Goal: Task Accomplishment & Management: Complete application form

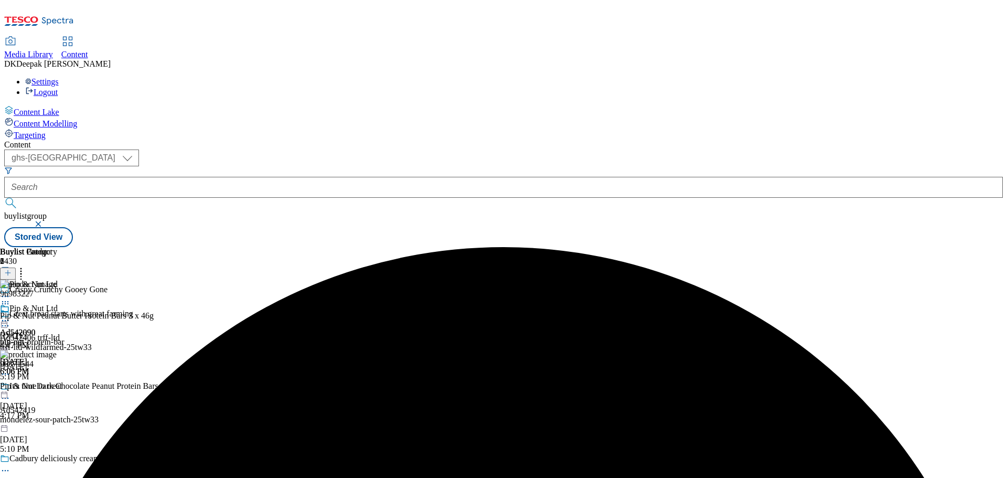
select select "ghs-[GEOGRAPHIC_DATA]"
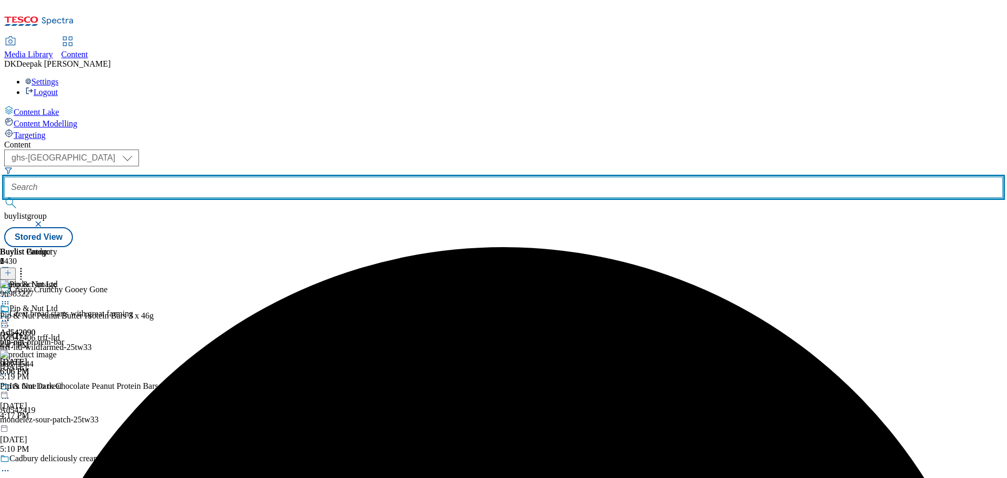
click at [4, 198] on button "submit" at bounding box center [11, 203] width 15 height 10
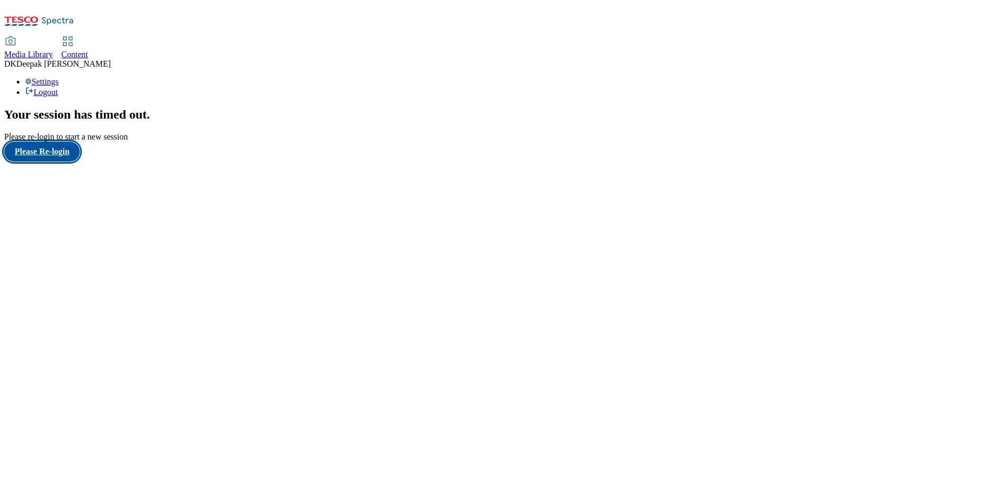
click at [47, 162] on button "Please Re-login" at bounding box center [42, 152] width 76 height 20
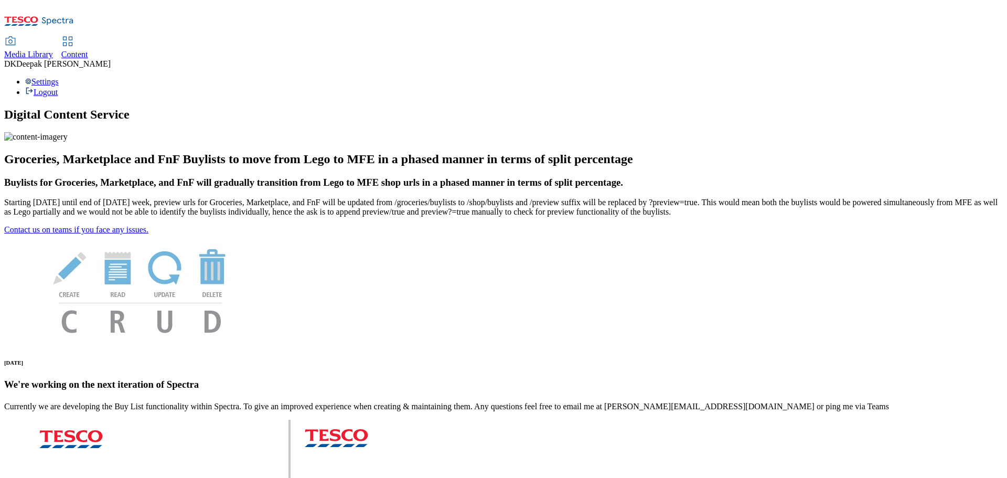
click at [74, 35] on icon at bounding box center [67, 41] width 13 height 13
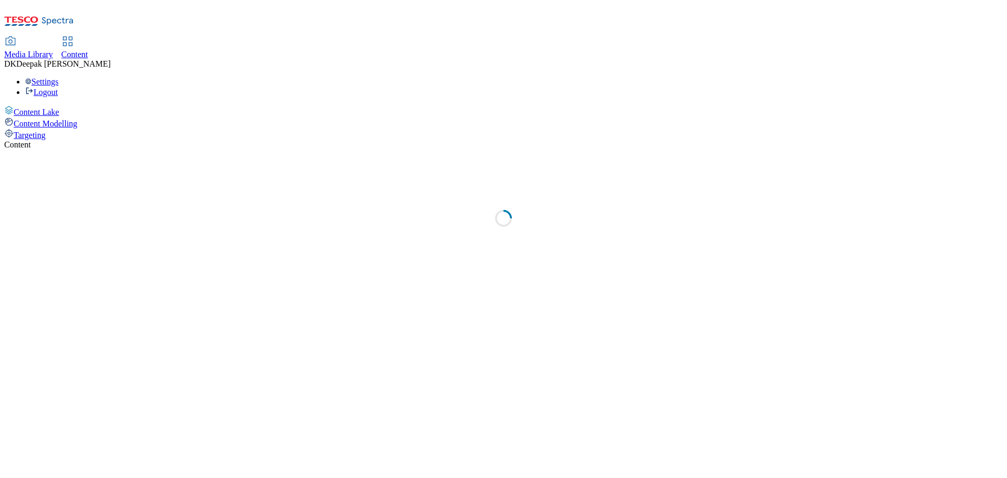
select select "ghs-[GEOGRAPHIC_DATA]"
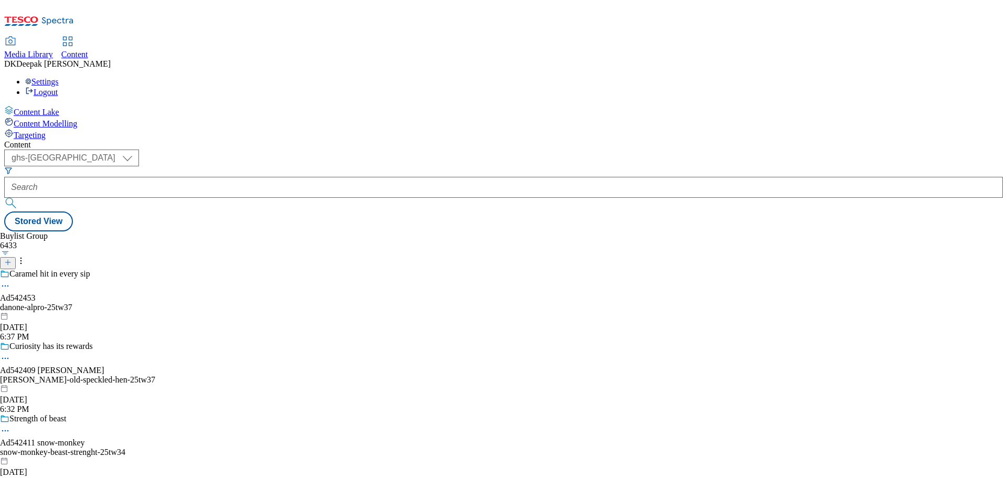
click at [12, 259] on icon at bounding box center [7, 262] width 7 height 7
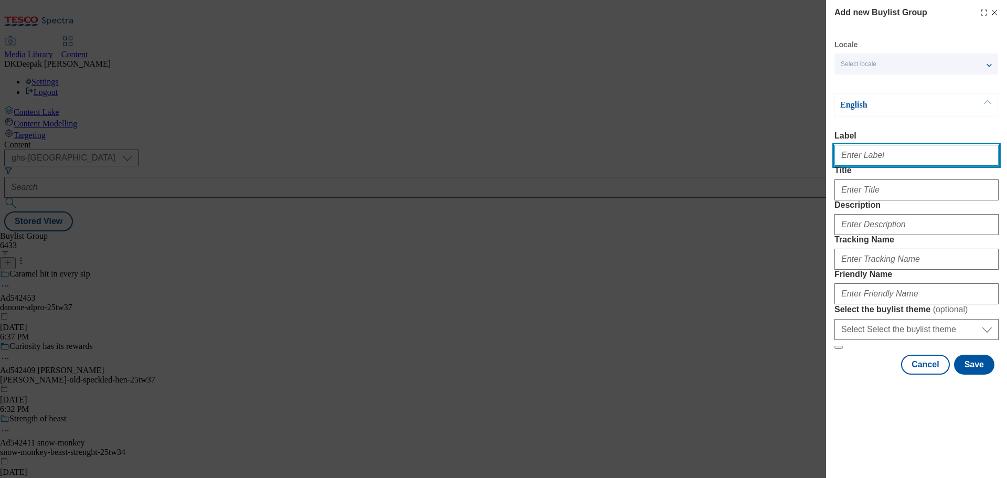
click at [868, 157] on input "Label" at bounding box center [917, 155] width 164 height 21
paste input "Ad542317"
type input "Ad542317"
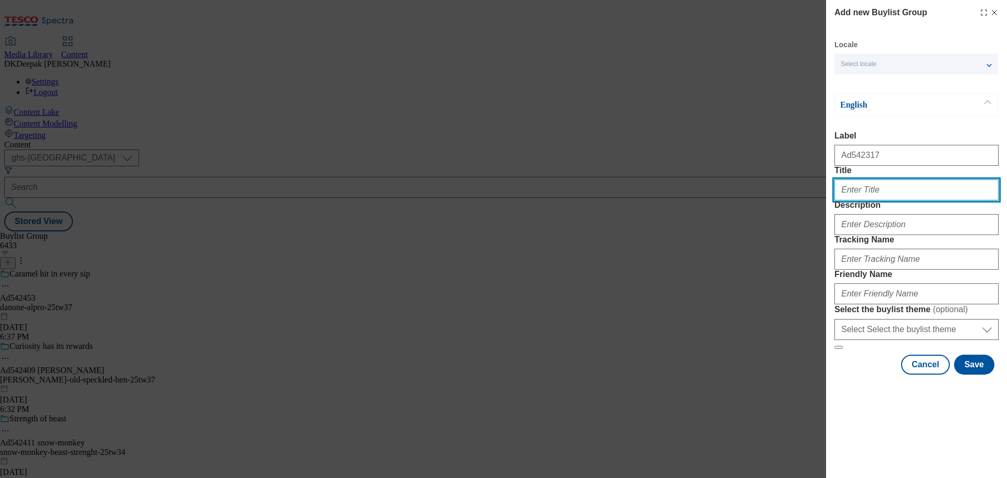
click at [880, 200] on input "Title" at bounding box center [917, 189] width 164 height 21
paste input "The Rice thing to do!"
type input "The Rice thing to do!"
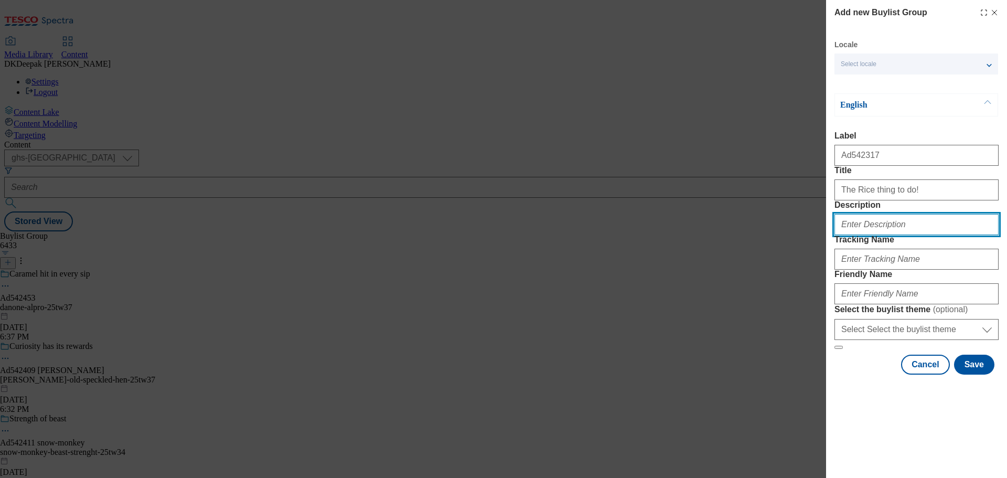
click at [887, 235] on input "Description" at bounding box center [917, 224] width 164 height 21
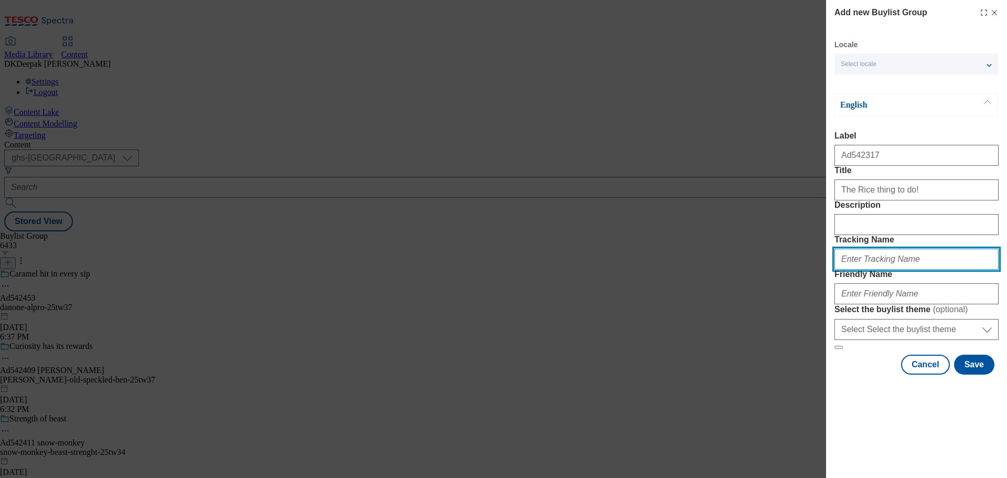
click at [872, 270] on input "Tracking Name" at bounding box center [917, 259] width 164 height 21
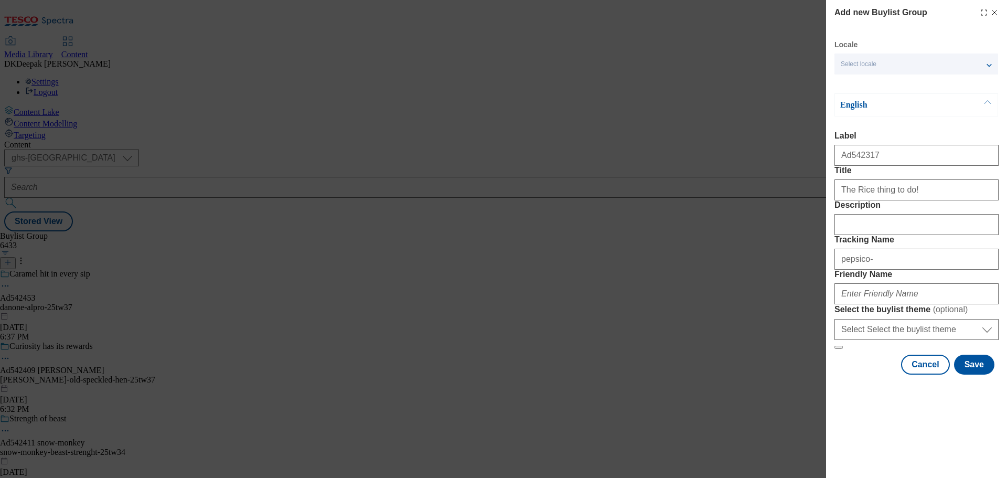
click at [684, 168] on div "Add new Buylist Group Locale Select locale English Welsh English Label Ad542317…" at bounding box center [503, 239] width 1007 height 478
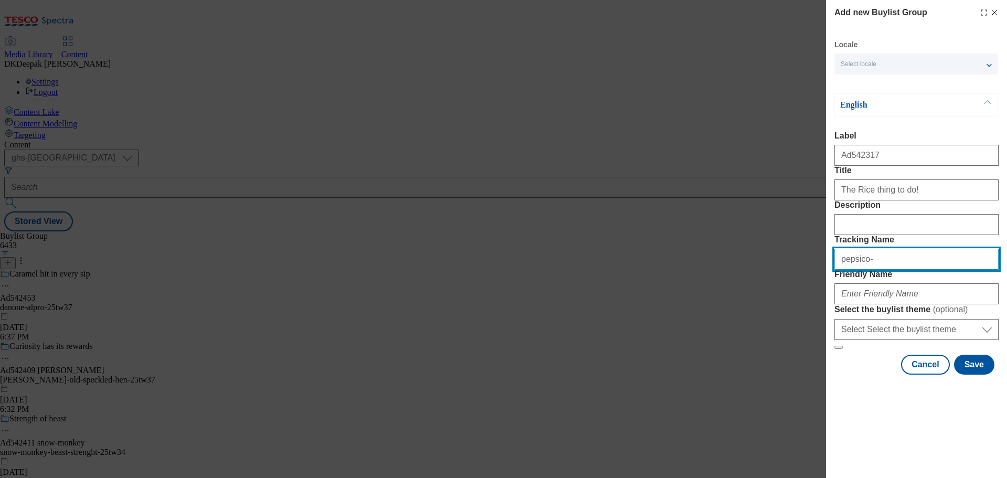
click at [887, 270] on input "pepsico-" at bounding box center [917, 259] width 164 height 21
paste input "Snack_A_Jack"
click at [874, 270] on input "pepsico-Snack_A_Jack" at bounding box center [917, 259] width 164 height 21
drag, startPoint x: 903, startPoint y: 319, endPoint x: 786, endPoint y: 319, distance: 117.5
click at [786, 319] on div "Add new Buylist Group Locale Select locale English Welsh English Label Ad542317…" at bounding box center [503, 239] width 1007 height 478
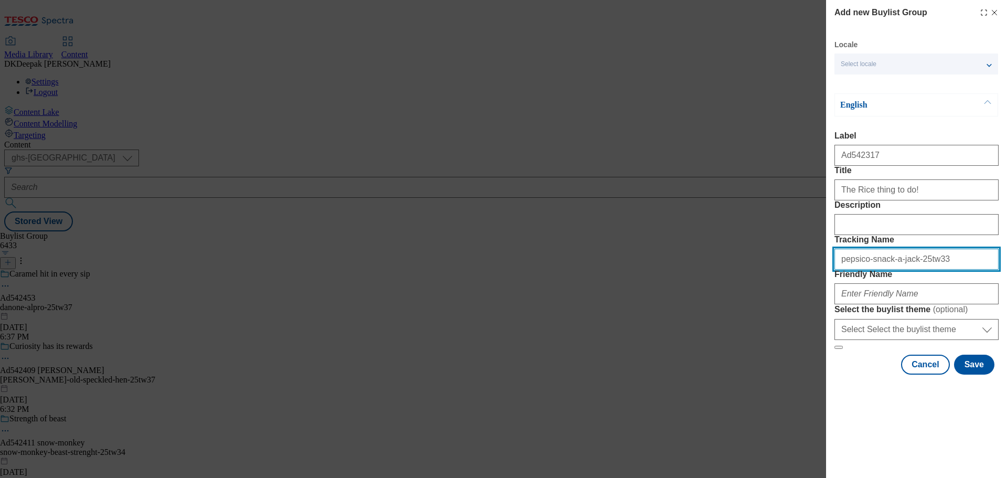
type input "pepsico-snack-a-jack-25tw33"
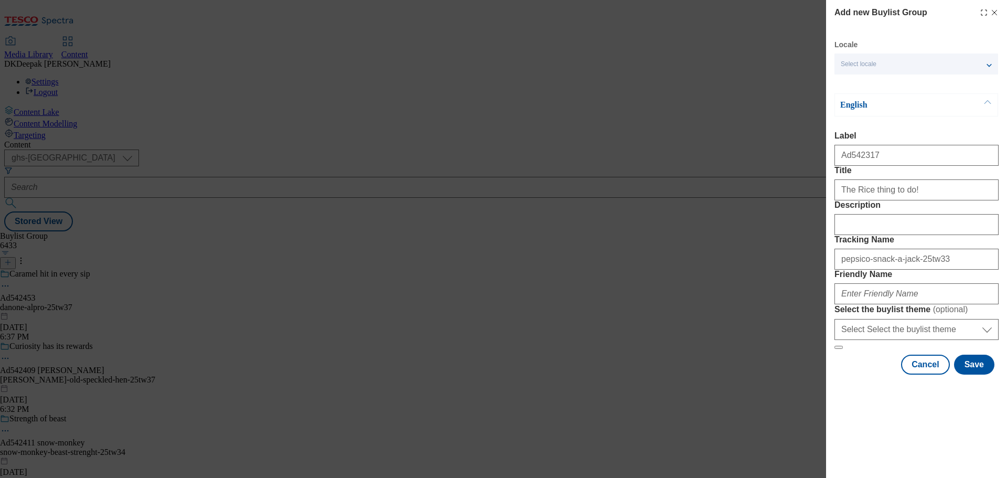
click at [758, 111] on div "Add new Buylist Group Locale Select locale English Welsh English Label Ad542317…" at bounding box center [503, 239] width 1007 height 478
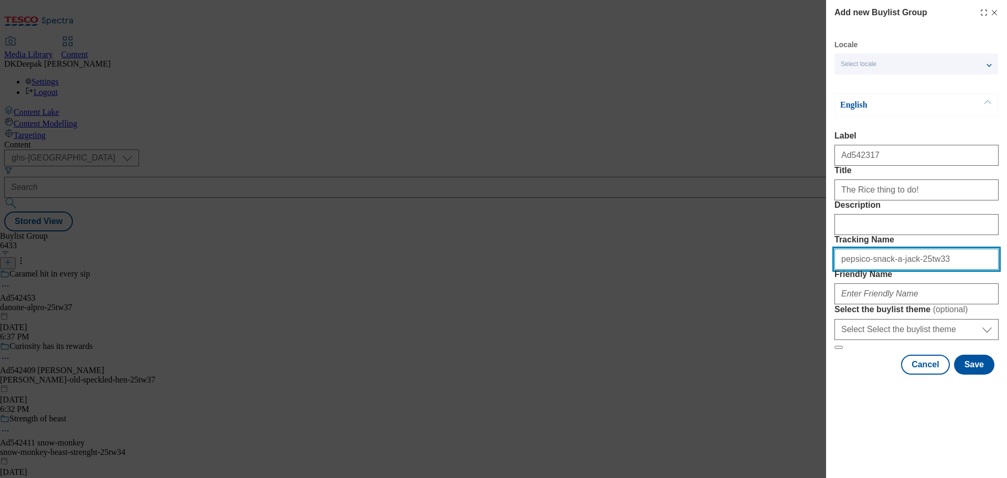
click at [869, 270] on input "pepsico-snack-a-jack-25tw33" at bounding box center [917, 259] width 164 height 21
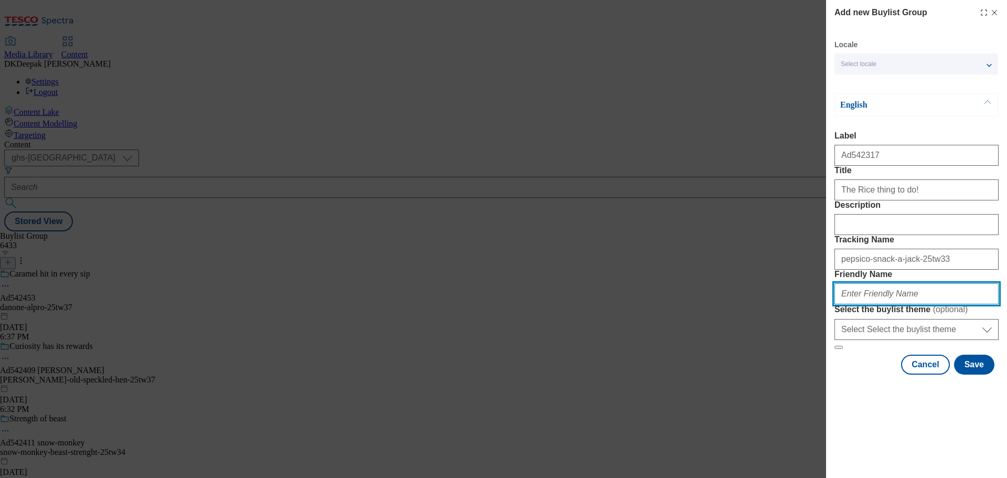
click at [875, 304] on input "Friendly Name" at bounding box center [917, 293] width 164 height 21
paste input "pepsico-snack-a-jack-25tw33"
type input "pepsico-snack-a-jack-25tw33"
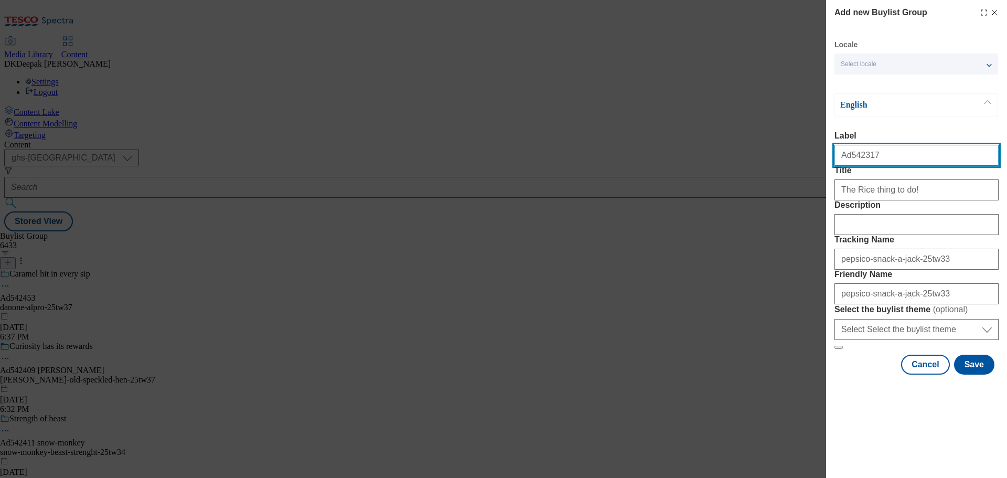
click at [861, 163] on input "Ad542317" at bounding box center [917, 155] width 164 height 21
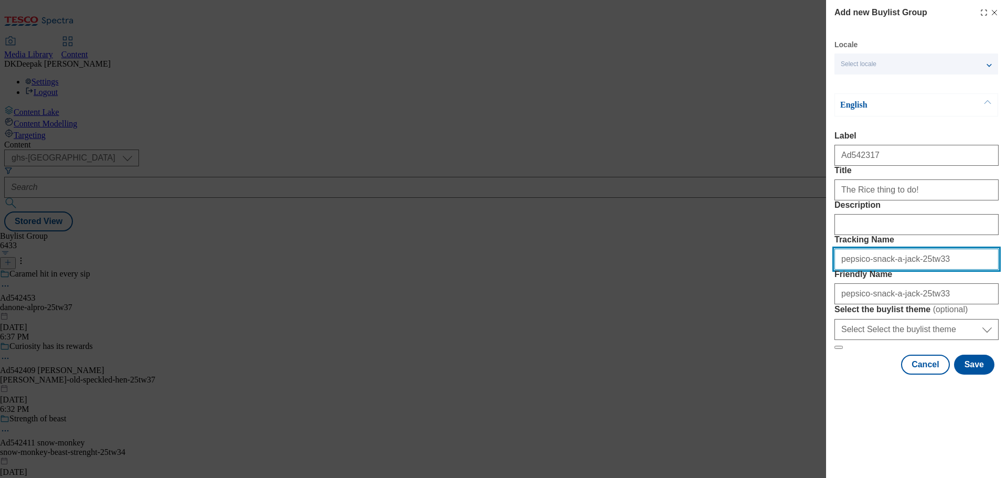
drag, startPoint x: 946, startPoint y: 320, endPoint x: 699, endPoint y: 322, distance: 246.1
click at [699, 322] on div "Add new Buylist Group Locale Select locale English Welsh English Label Ad542317…" at bounding box center [503, 239] width 1007 height 478
paste input "Ad542317"
type input "DH_AD542317"
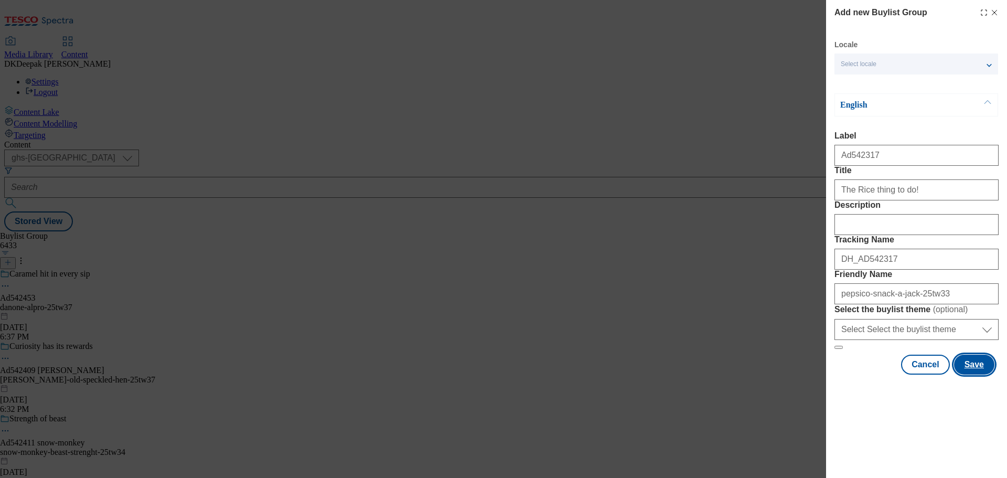
click at [965, 375] on button "Save" at bounding box center [974, 365] width 40 height 20
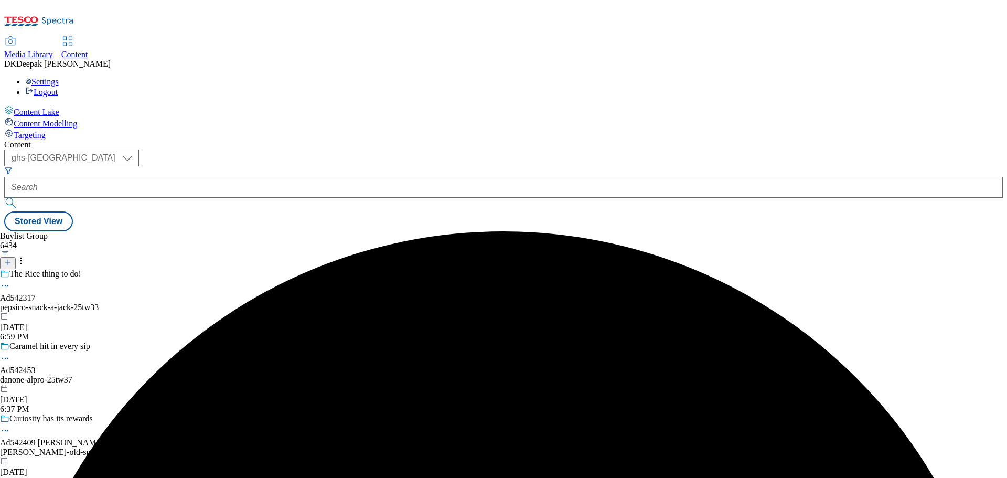
click at [155, 303] on div "pepsico-snack-a-jack-25tw33" at bounding box center [77, 307] width 155 height 9
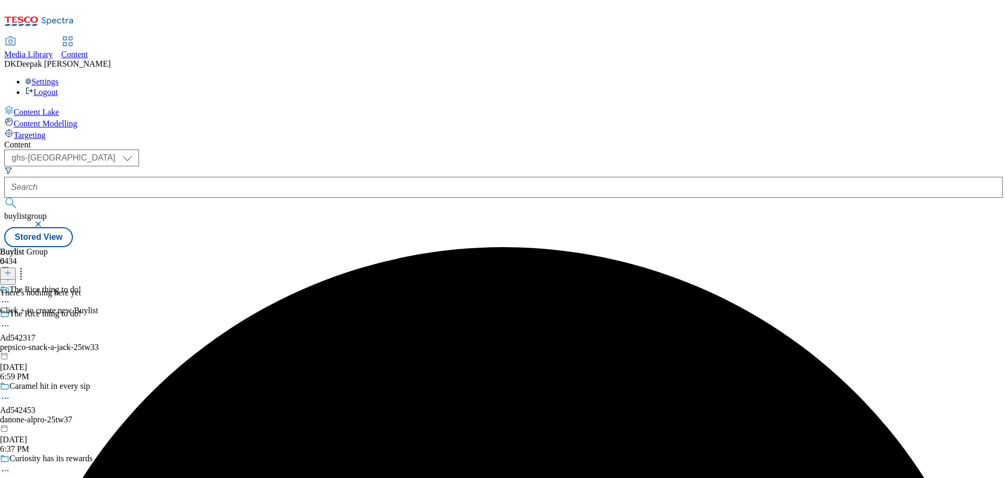
click at [12, 269] on icon at bounding box center [7, 272] width 7 height 7
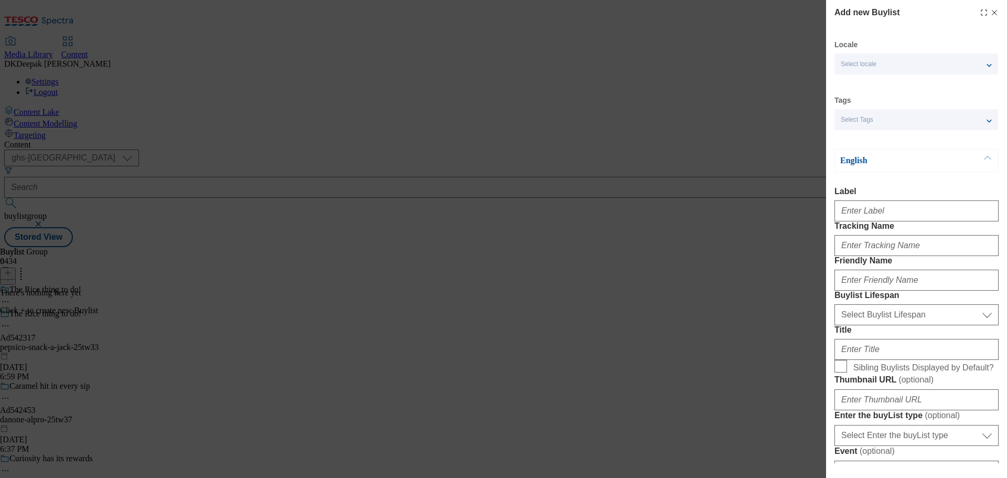
click at [591, 177] on div "Add new Buylist Locale Select locale English Welsh Tags Select Tags fnf marketp…" at bounding box center [503, 239] width 1007 height 478
click at [900, 217] on input "Label" at bounding box center [917, 210] width 164 height 21
paste input "Ad542317"
type input "Ad542317"
click at [883, 256] on input "Tracking Name" at bounding box center [917, 245] width 164 height 21
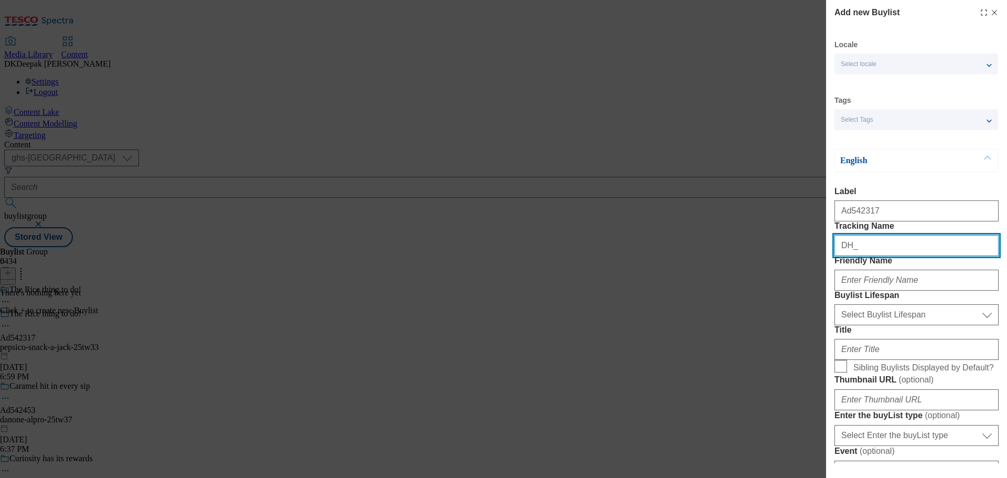
paste input "Ad542317"
type input "DH_AD542317"
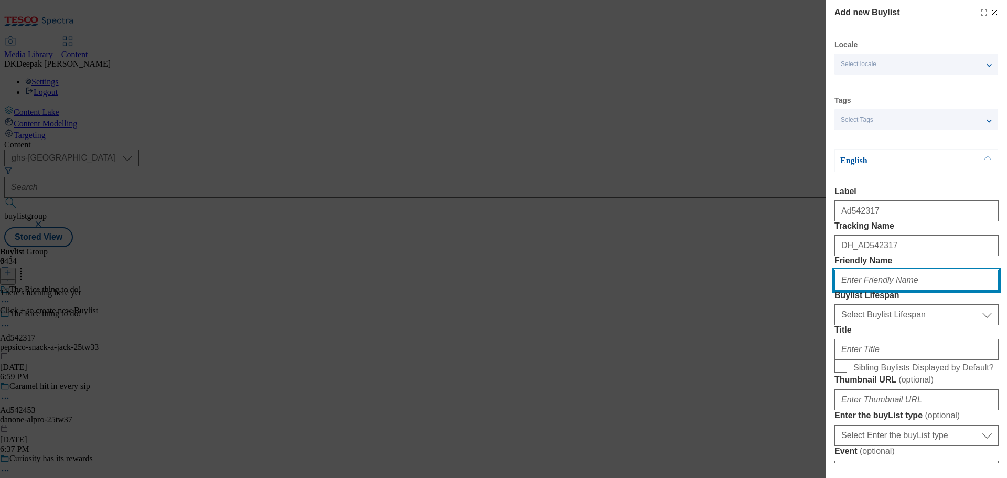
click at [858, 291] on input "Friendly Name" at bounding box center [917, 280] width 164 height 21
type input "pepsico"
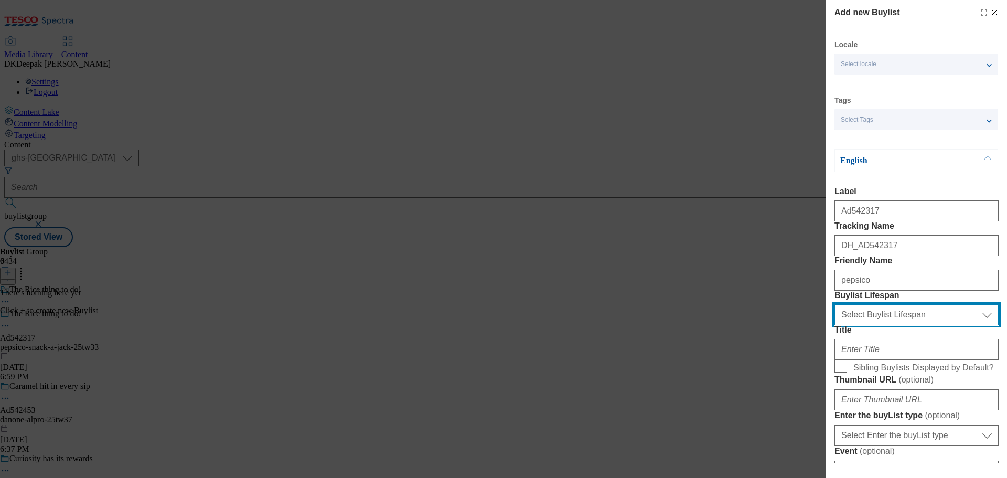
click at [909, 325] on select "Select Buylist Lifespan evergreen seasonal tactical" at bounding box center [917, 314] width 164 height 21
select select "tactical"
click at [835, 325] on select "Select Buylist Lifespan evergreen seasonal tactical" at bounding box center [917, 314] width 164 height 21
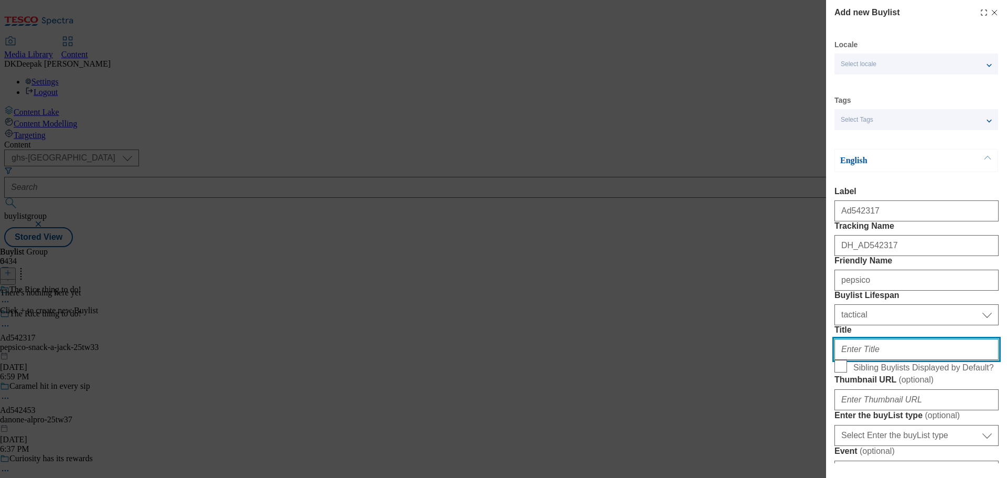
click at [884, 360] on input "Title" at bounding box center [917, 349] width 164 height 21
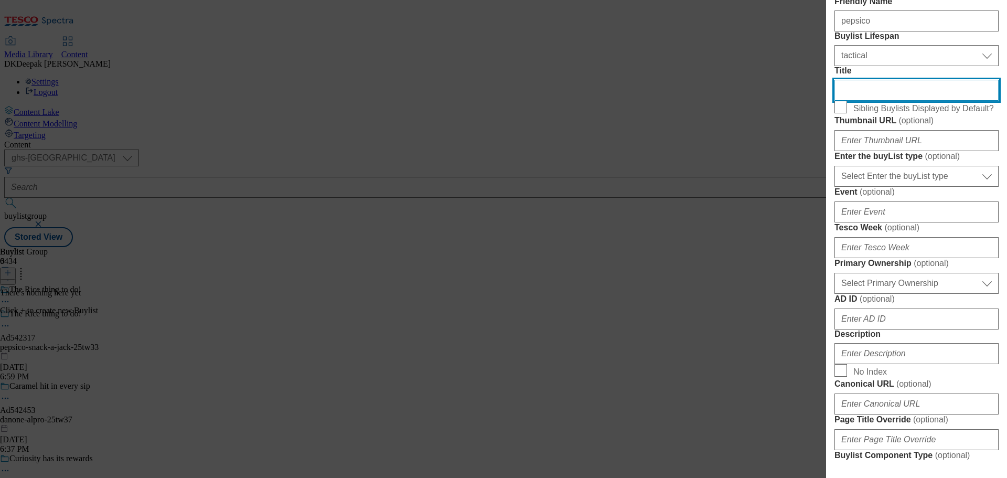
scroll to position [262, 0]
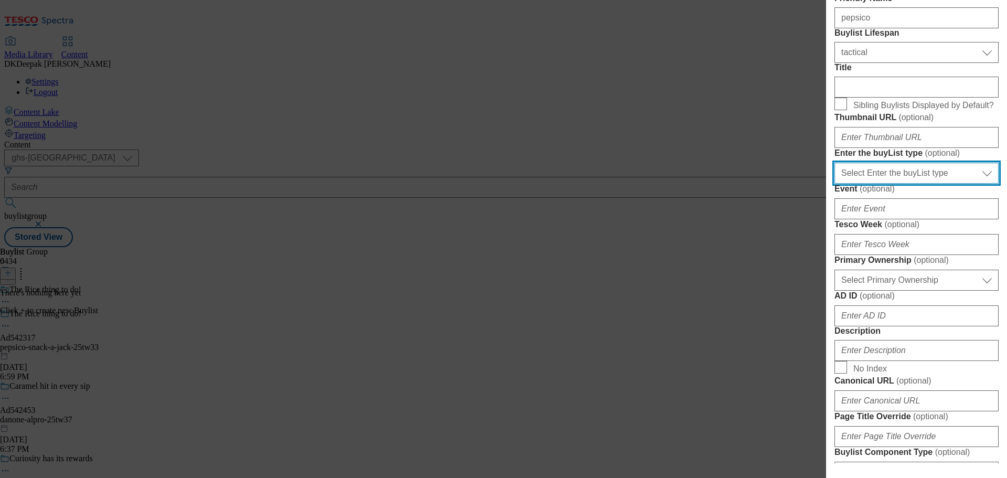
click at [889, 184] on select "Select Enter the buyList type event supplier funded long term >4 weeks supplier…" at bounding box center [917, 173] width 164 height 21
select select "supplier funded short term 1-3 weeks"
click at [835, 184] on select "Select Enter the buyList type event supplier funded long term >4 weeks supplier…" at bounding box center [917, 173] width 164 height 21
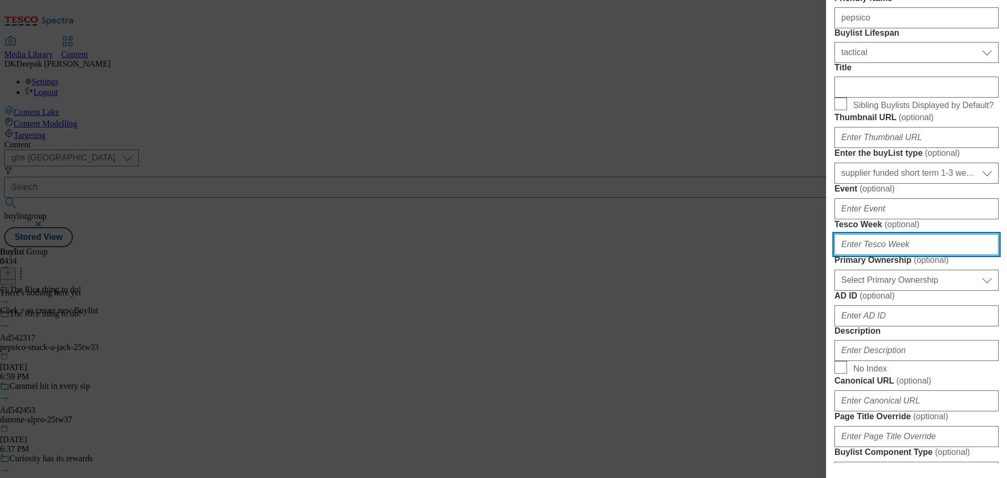
click at [885, 255] on input "Tesco Week ( optional )" at bounding box center [917, 244] width 164 height 21
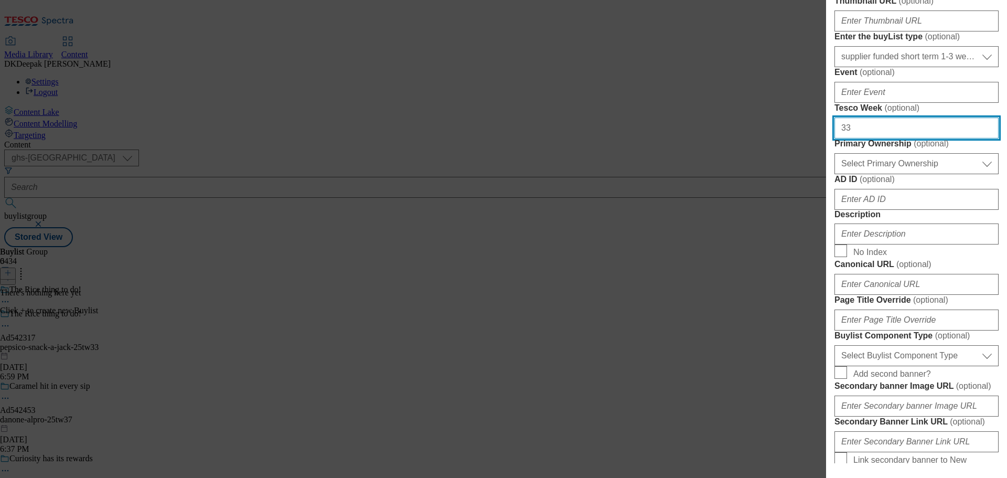
scroll to position [420, 0]
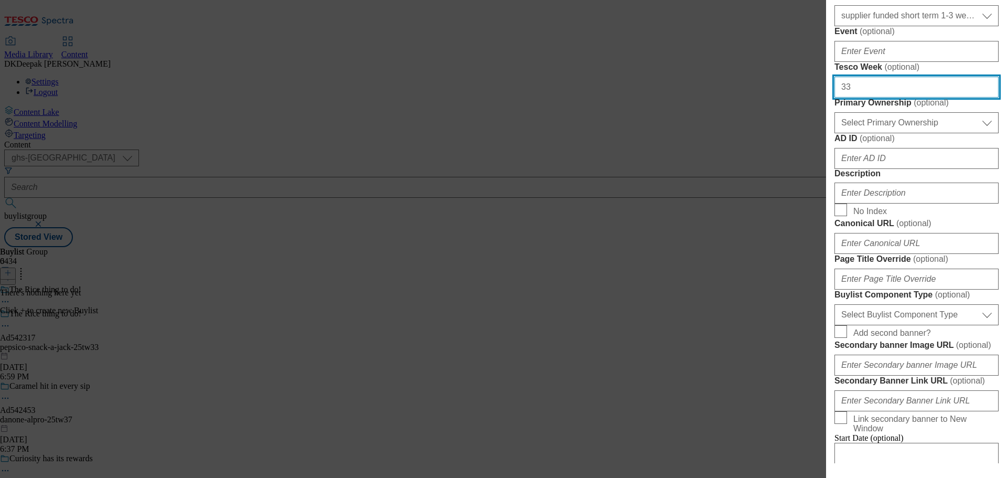
type input "33"
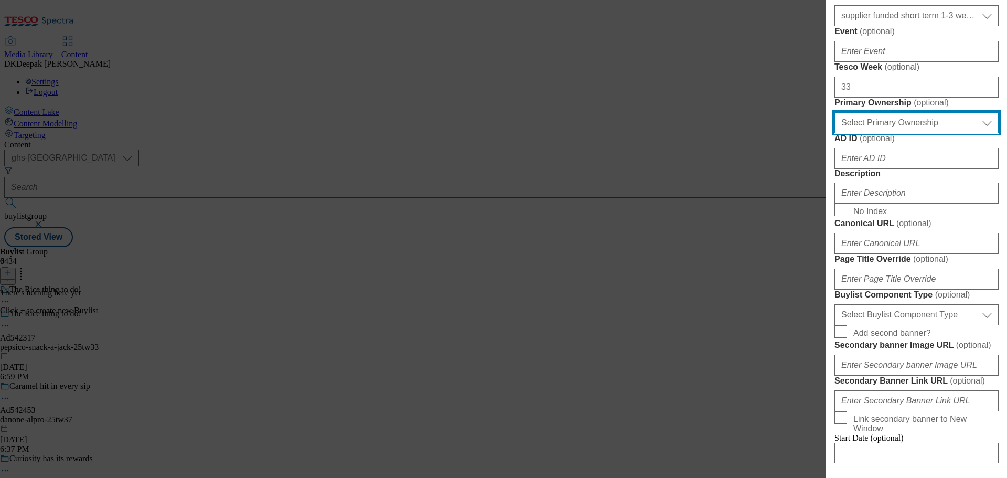
click at [877, 133] on select "Select Primary Ownership [PERSON_NAME]" at bounding box center [917, 122] width 164 height 21
select select "dunnhumby"
click at [835, 133] on select "Select Primary Ownership [PERSON_NAME]" at bounding box center [917, 122] width 164 height 21
click at [650, 166] on div "Add new Buylist Locale Select locale English Welsh Tags Select Tags fnf marketp…" at bounding box center [503, 239] width 1007 height 478
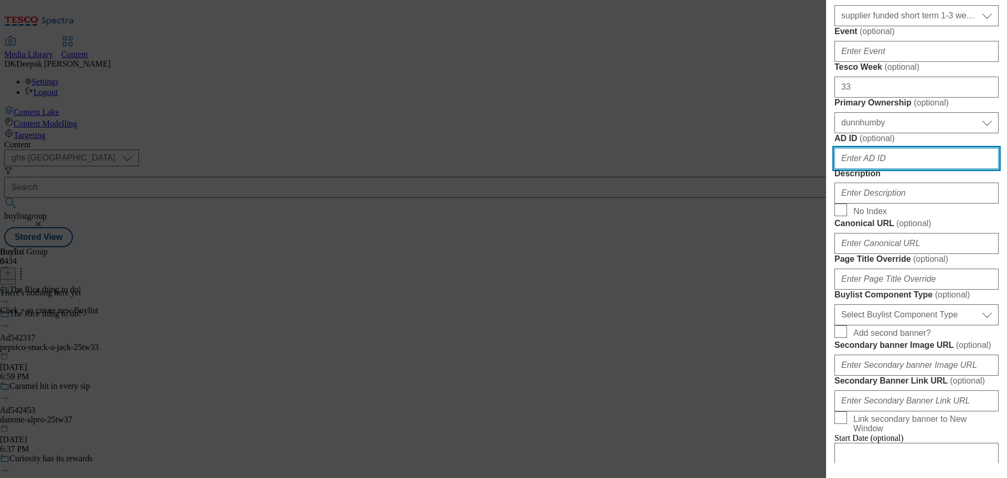
click at [899, 169] on input "AD ID ( optional )" at bounding box center [917, 158] width 164 height 21
paste input "Ad542317"
drag, startPoint x: 850, startPoint y: 348, endPoint x: 796, endPoint y: 344, distance: 53.7
click at [796, 344] on div "Add new Buylist Locale Select locale English Welsh Tags Select Tags fnf marketp…" at bounding box center [503, 239] width 1007 height 478
type input "542317"
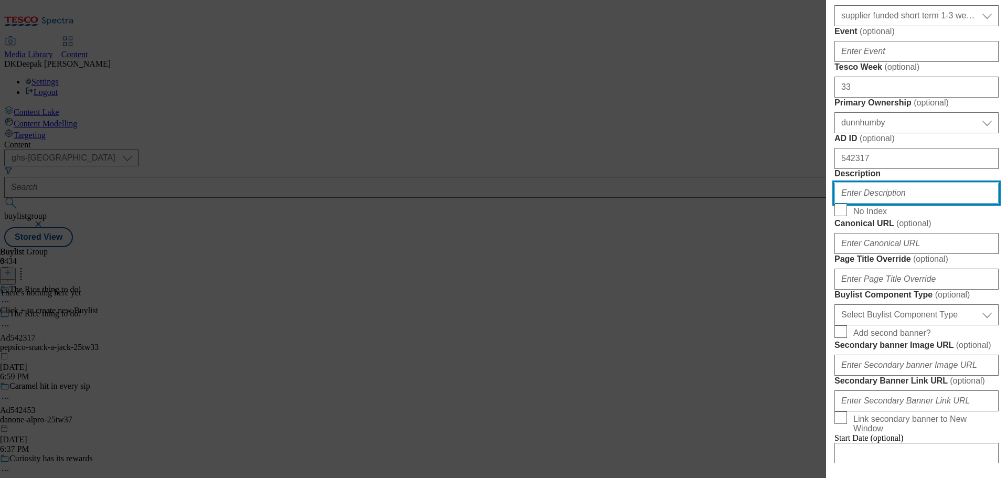
click at [889, 204] on input "Description" at bounding box center [917, 193] width 164 height 21
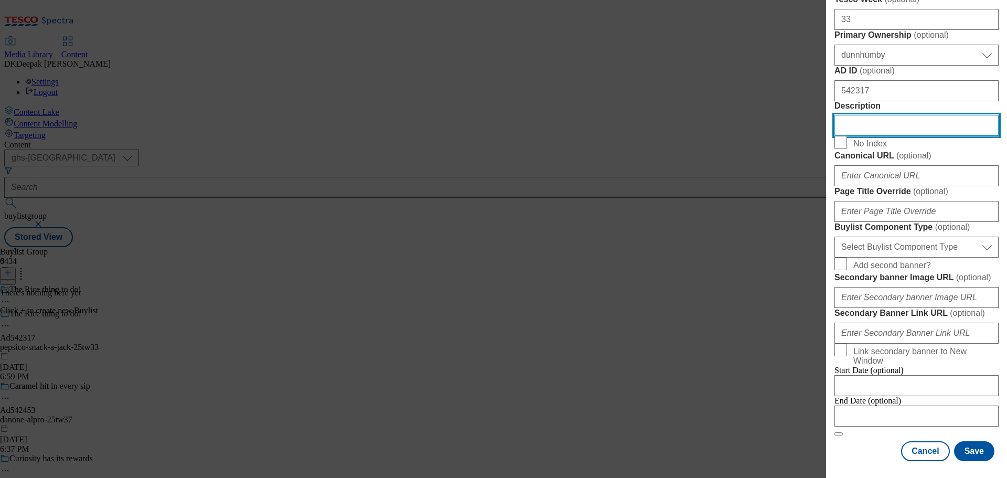
scroll to position [577, 0]
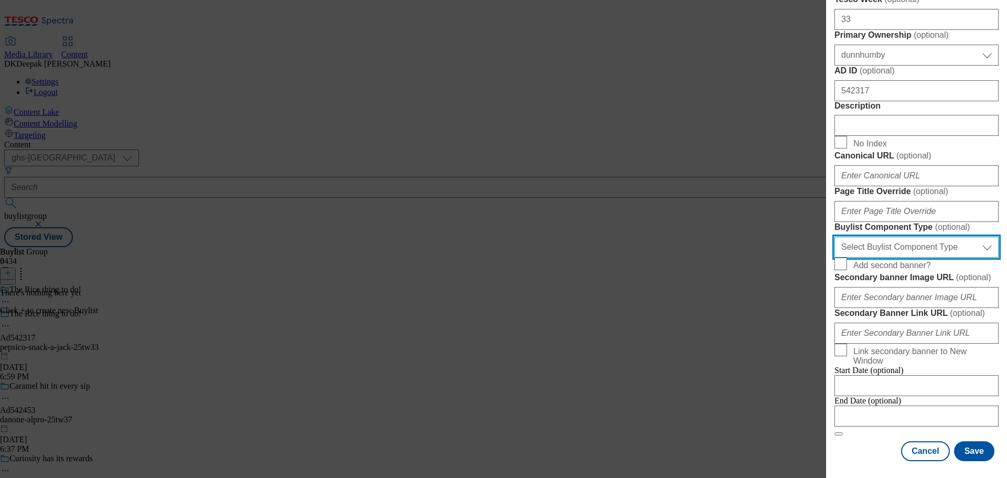
click at [912, 258] on select "Select Buylist Component Type Banner Competition Header Meal" at bounding box center [917, 247] width 164 height 21
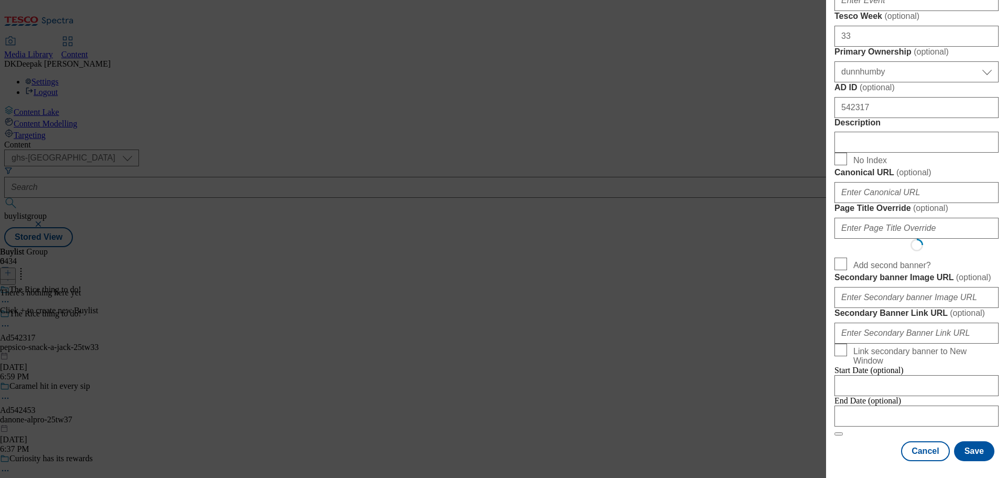
select select "Banner"
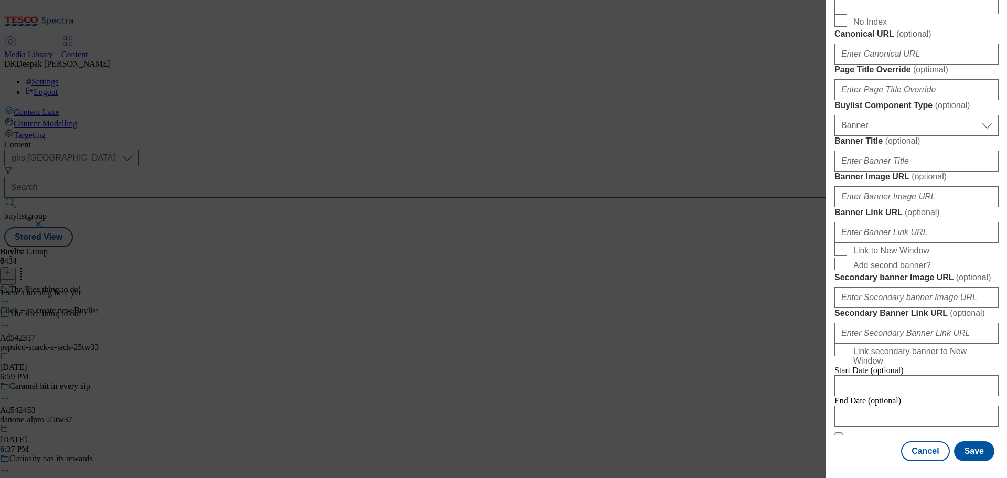
scroll to position [1058, 0]
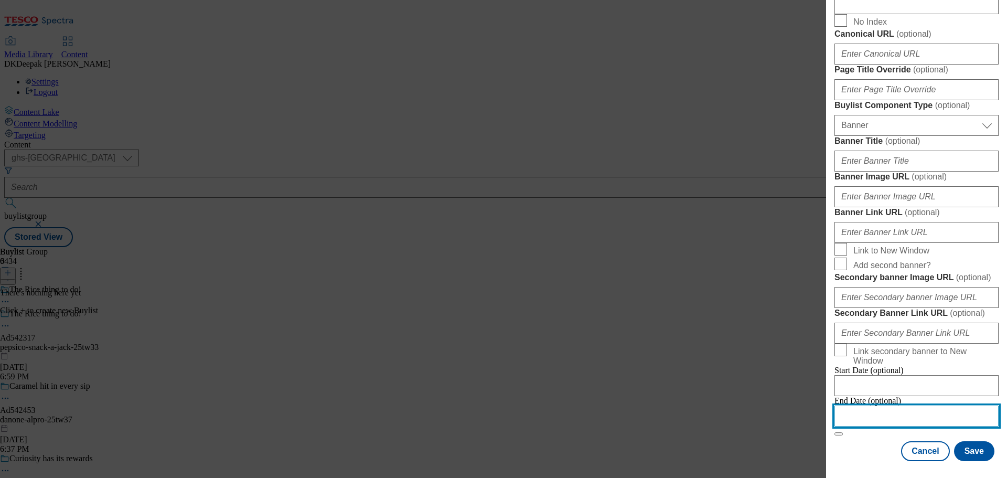
click at [896, 409] on input "Modal" at bounding box center [917, 416] width 164 height 21
select select "2025"
select select "October"
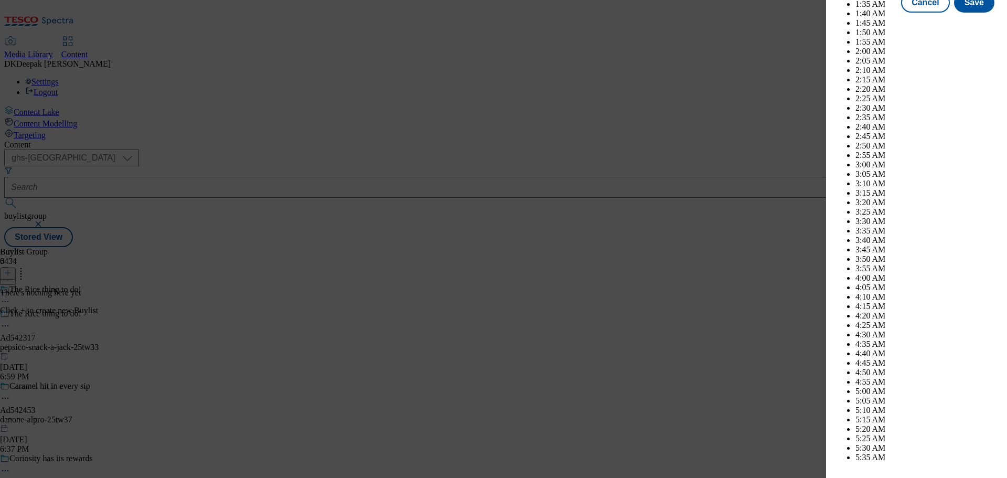
scroll to position [4421, 0]
select select "2026"
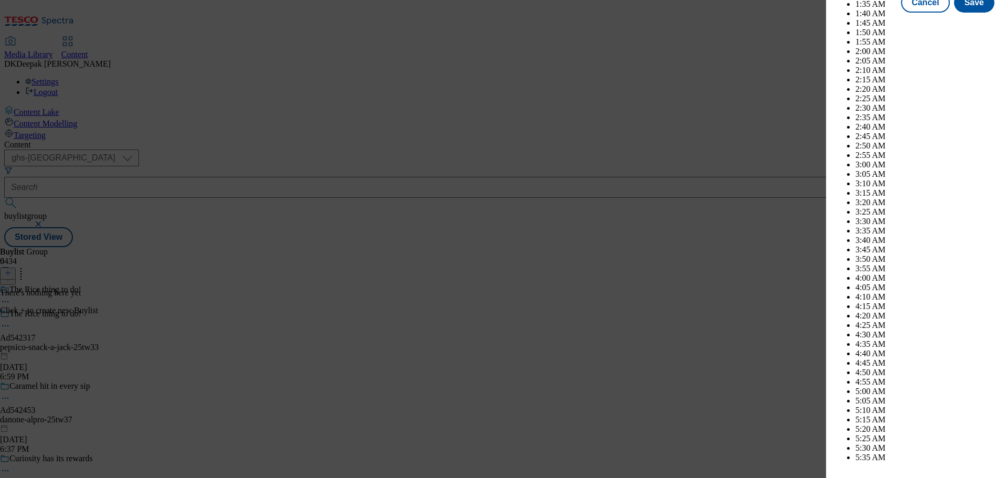
select select "January"
click at [975, 22] on button "Save" at bounding box center [974, 12] width 40 height 20
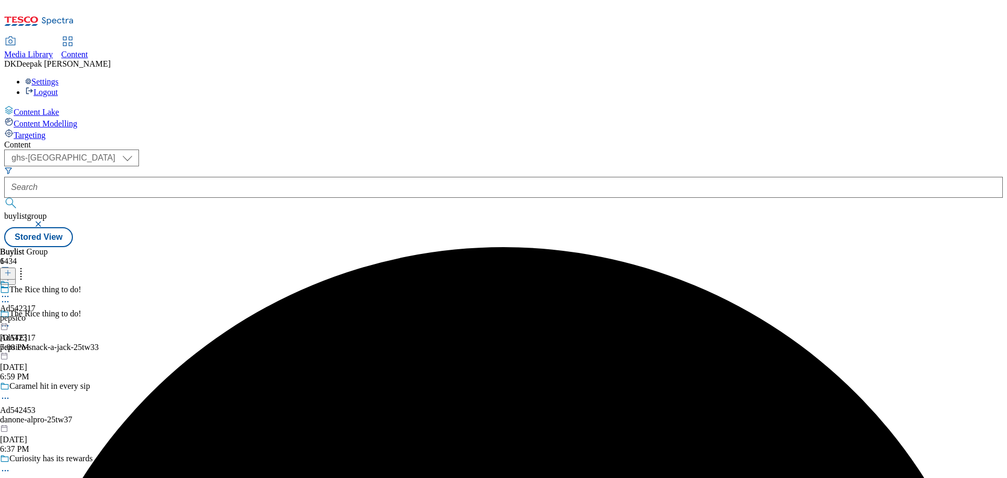
click at [36, 313] on div "pepsico" at bounding box center [18, 317] width 36 height 9
click at [12, 269] on icon at bounding box center [7, 272] width 7 height 7
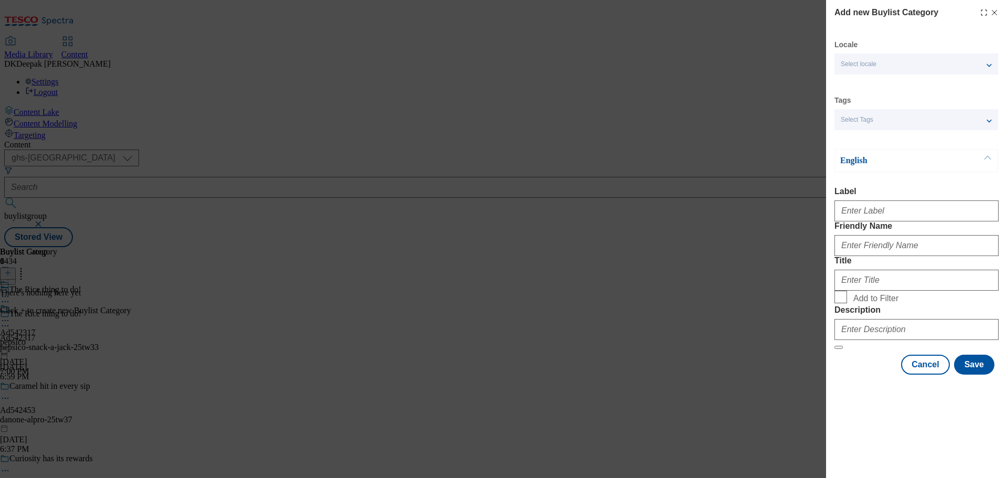
drag, startPoint x: 892, startPoint y: 194, endPoint x: 894, endPoint y: 207, distance: 13.3
click at [892, 194] on label "Label" at bounding box center [917, 191] width 164 height 9
click at [892, 200] on input "Label" at bounding box center [917, 210] width 164 height 21
click at [893, 221] on input "Label" at bounding box center [917, 210] width 164 height 21
paste input "Ad542317"
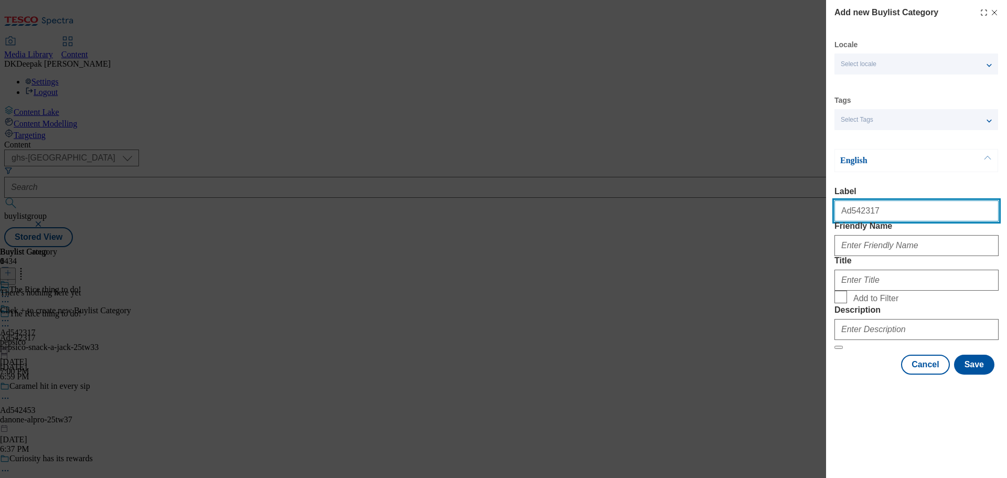
type input "Ad542317"
drag, startPoint x: 768, startPoint y: 129, endPoint x: 780, endPoint y: 152, distance: 26.3
click at [768, 129] on div "Add new Buylist Category Locale Select locale English Welsh Tags Select Tags fn…" at bounding box center [503, 239] width 1007 height 478
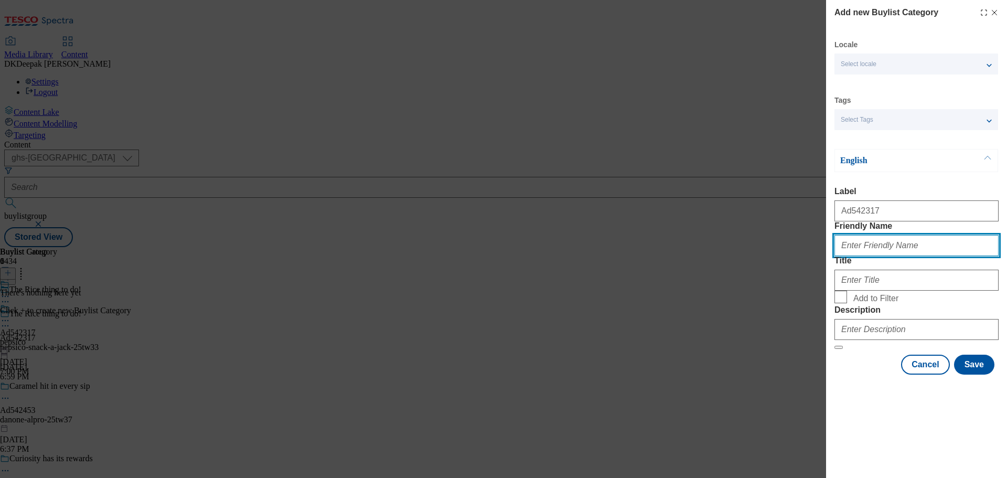
click at [865, 256] on input "Friendly Name" at bounding box center [917, 245] width 164 height 21
paste input "pepsico-snack-a-jack"
type input "pepsico-snack-a-jack"
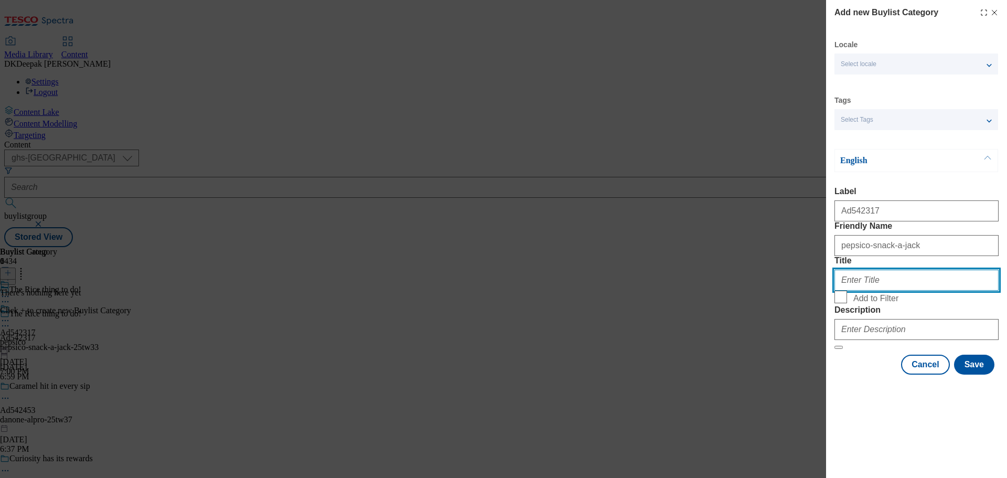
click at [884, 291] on input "Title" at bounding box center [917, 280] width 164 height 21
paste input "Pepsico"
type input "Pepsico"
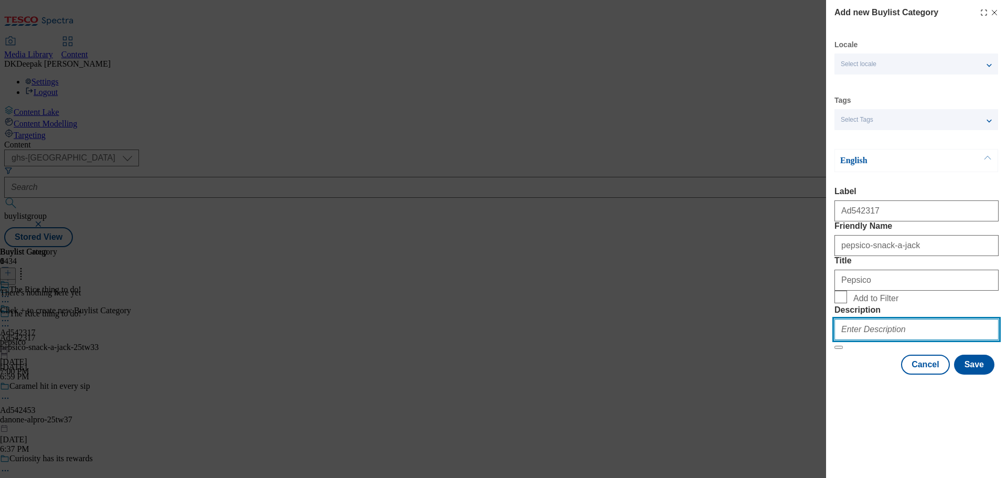
click at [882, 340] on input "Description" at bounding box center [917, 329] width 164 height 21
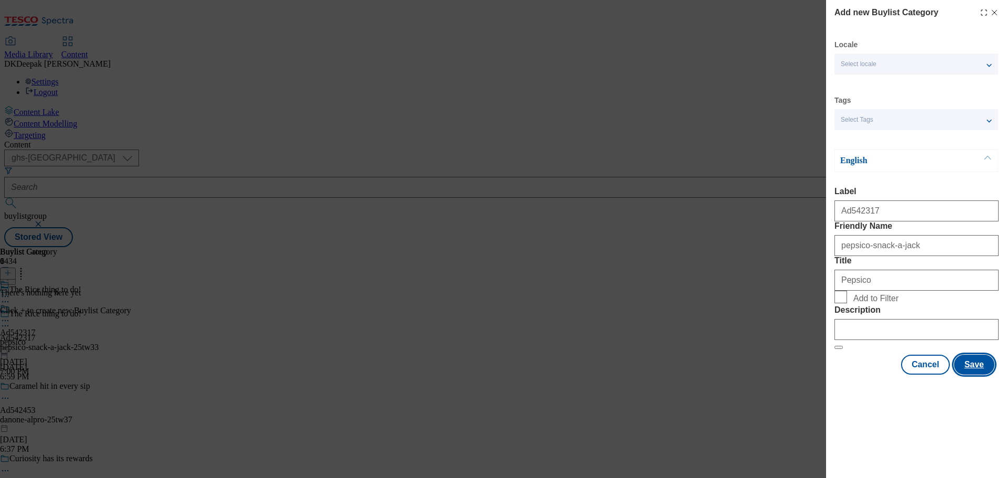
click at [978, 375] on button "Save" at bounding box center [974, 365] width 40 height 20
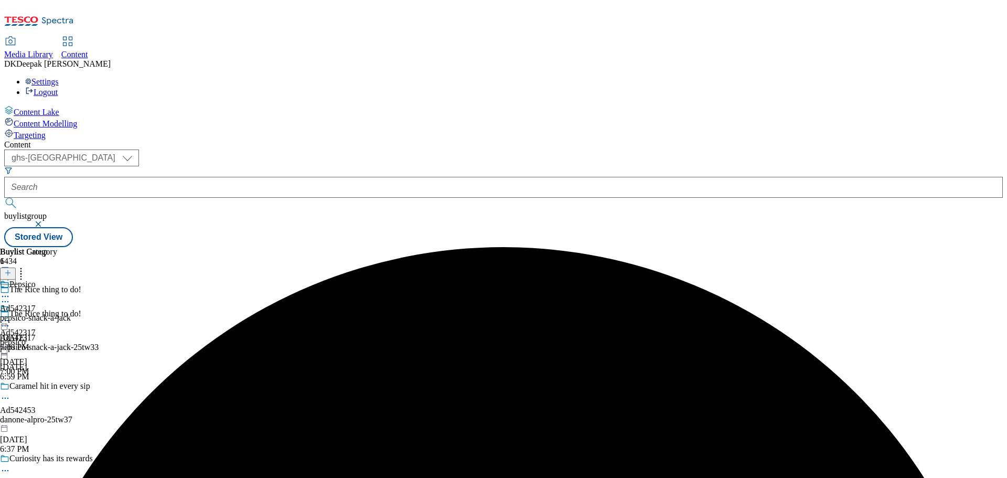
click at [71, 280] on div "Pepsico Ad542317 pepsico-snack-a-jack [DATE] 7:00 PM" at bounding box center [35, 316] width 71 height 72
click at [12, 269] on icon at bounding box center [7, 272] width 7 height 7
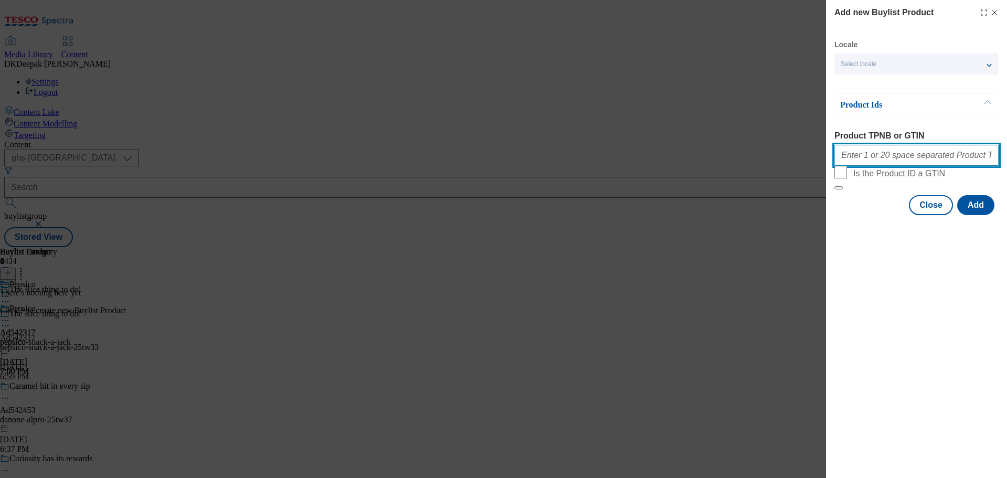
click at [864, 158] on input "Product TPNB or GTIN" at bounding box center [917, 155] width 164 height 21
paste input "88496453, 88496453, 88496453, 88496453, 88496453, 88496453, 88496453, 88496453,…"
type input "88496453, 88496453, 88496453, 88496453, 88496453, 88496453, 88496453, 88496453,…"
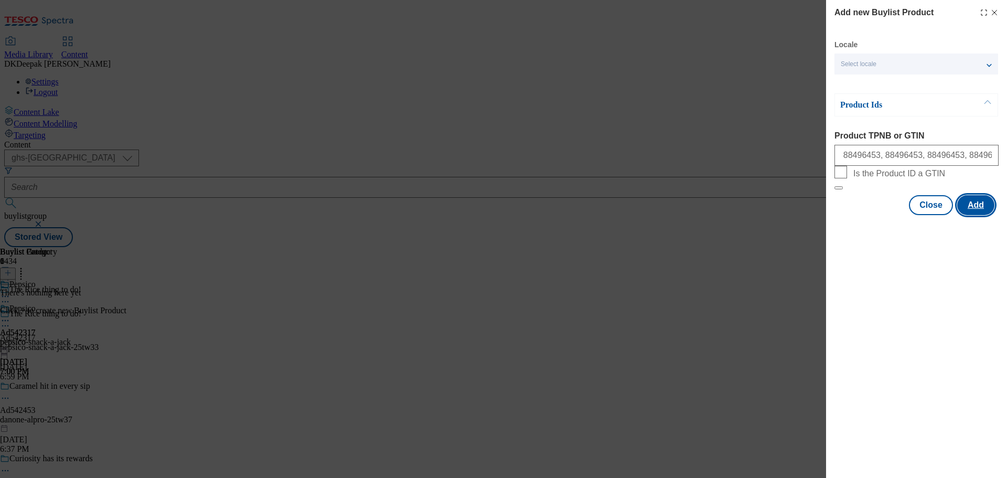
click at [974, 215] on button "Add" at bounding box center [976, 205] width 37 height 20
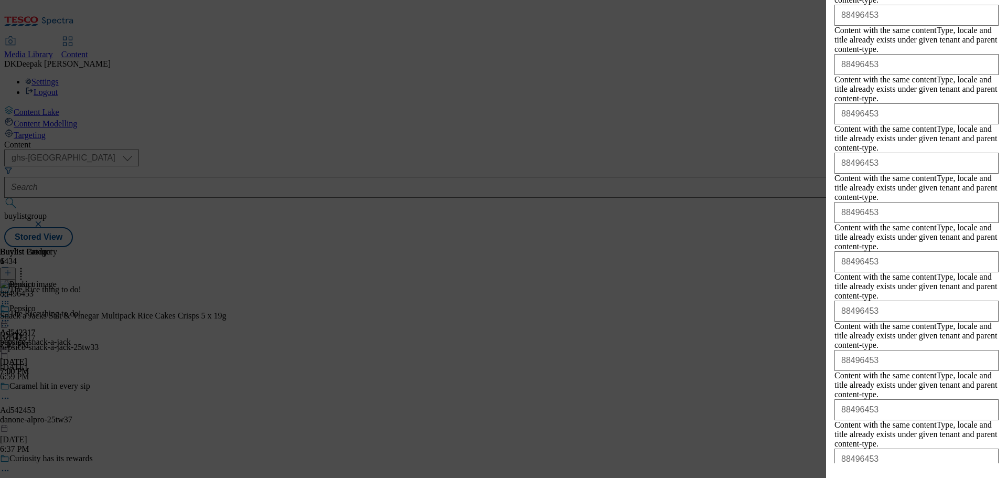
scroll to position [535, 0]
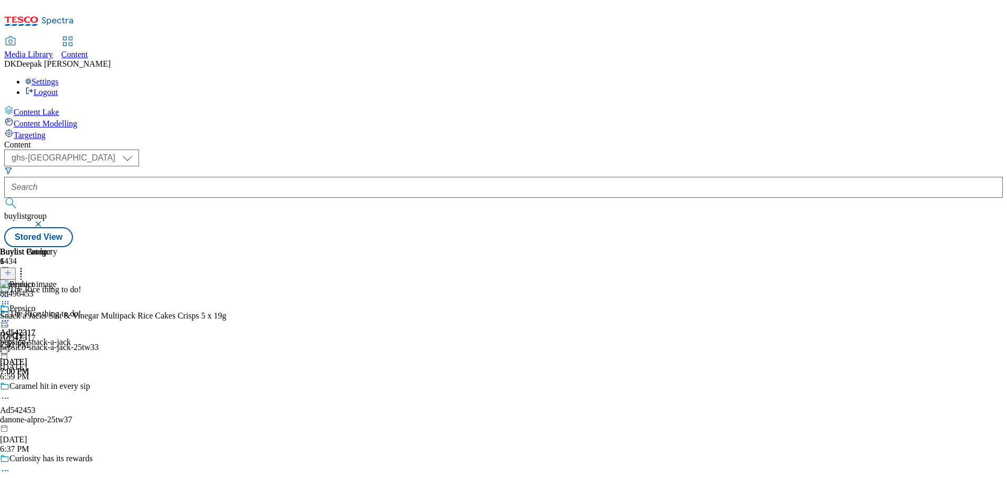
scroll to position [0, 0]
click at [10, 315] on icon at bounding box center [5, 320] width 10 height 10
click at [57, 387] on span "Preview" at bounding box center [45, 391] width 25 height 8
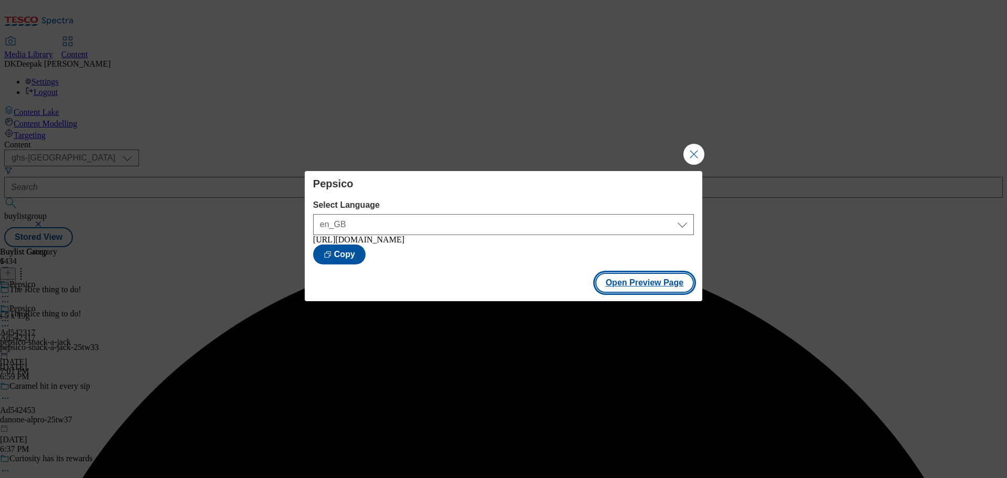
click at [662, 286] on button "Open Preview Page" at bounding box center [645, 283] width 99 height 20
click at [693, 155] on button "Close Modal" at bounding box center [694, 154] width 21 height 21
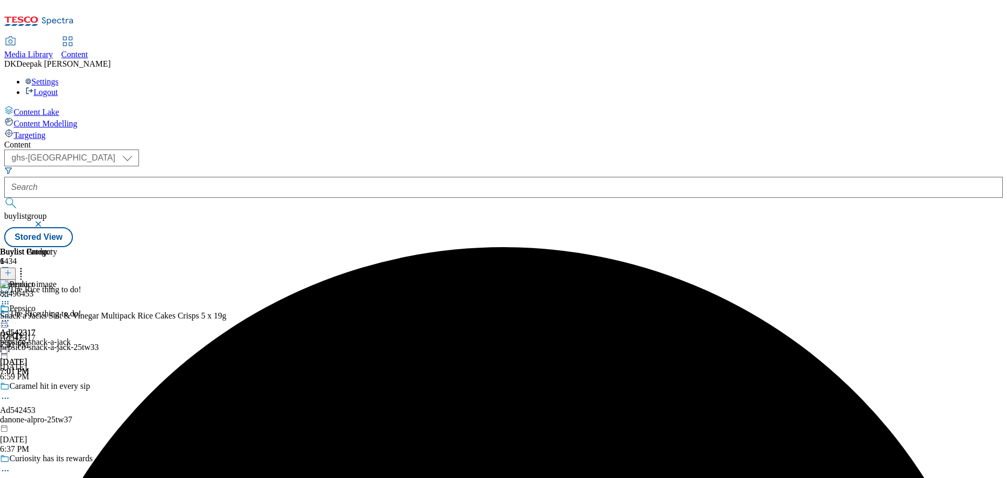
click at [10, 315] on icon at bounding box center [5, 320] width 10 height 10
click at [45, 339] on span "Edit" at bounding box center [39, 343] width 12 height 8
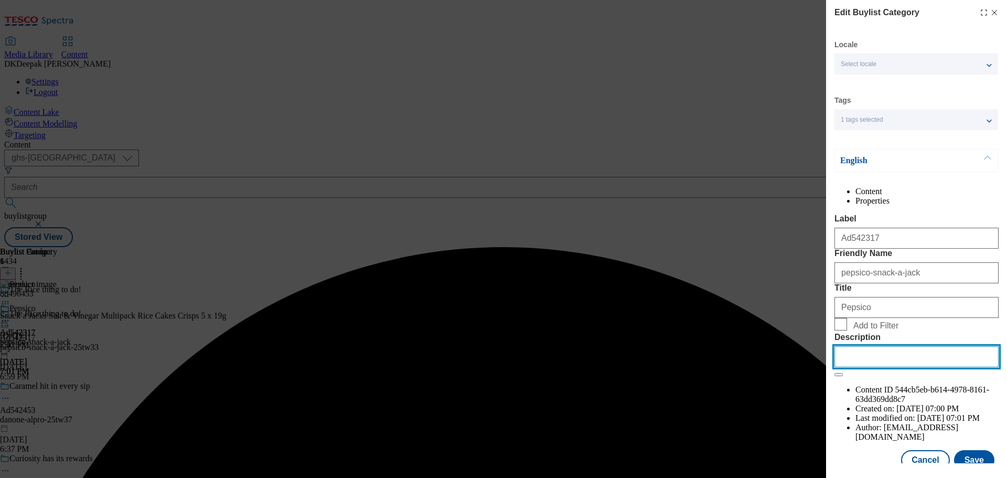
click at [888, 367] on input "Description" at bounding box center [917, 356] width 164 height 21
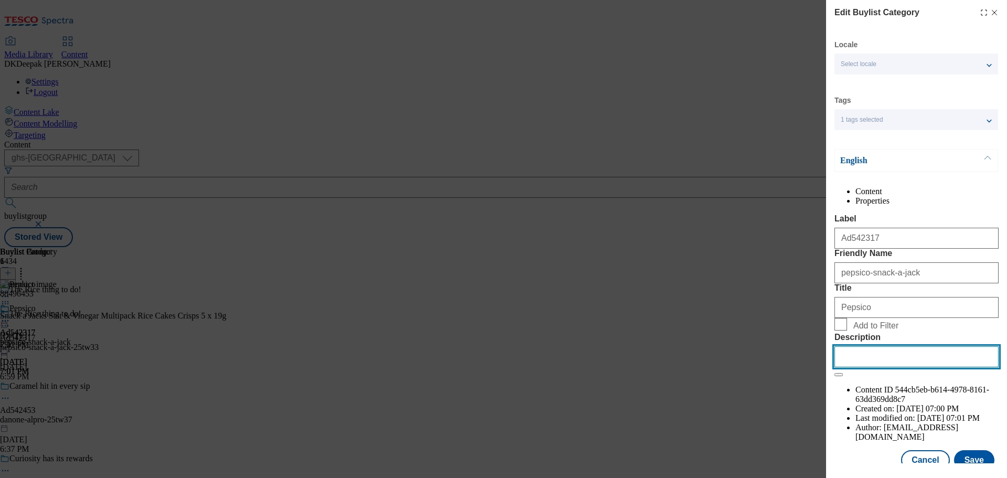
click at [888, 367] on input "Description" at bounding box center [917, 356] width 164 height 21
paste input "Snack a Jacks Salt & Vinegar Rice Cakes Multipack Snacks 5x19g"
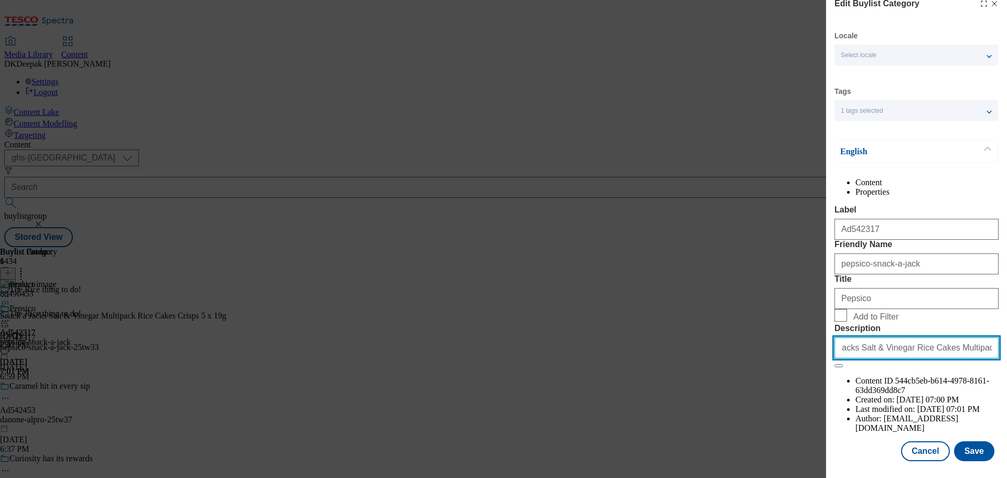
scroll to position [38, 0]
type input "Snack a Jacks Salt & Vinegar Rice Cakes Multipack Snacks 5x19g"
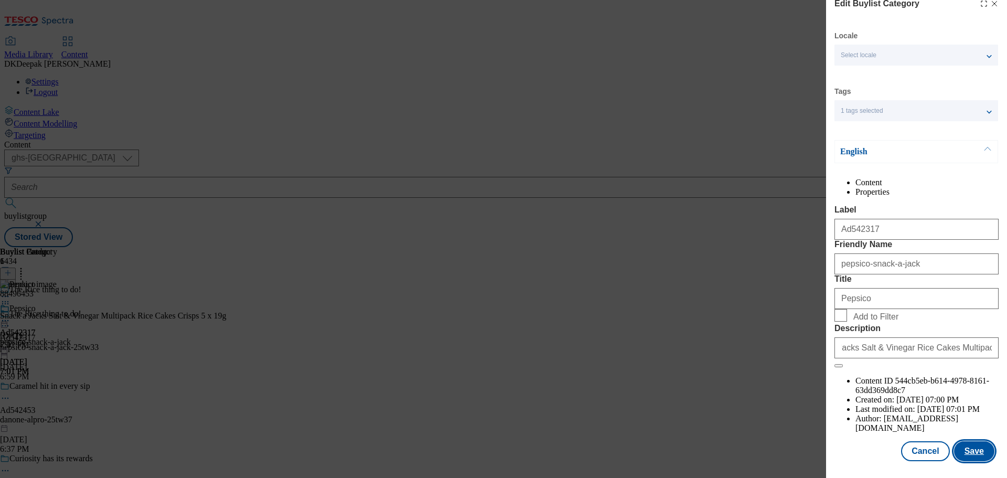
scroll to position [0, 0]
click at [968, 449] on button "Save" at bounding box center [974, 451] width 40 height 20
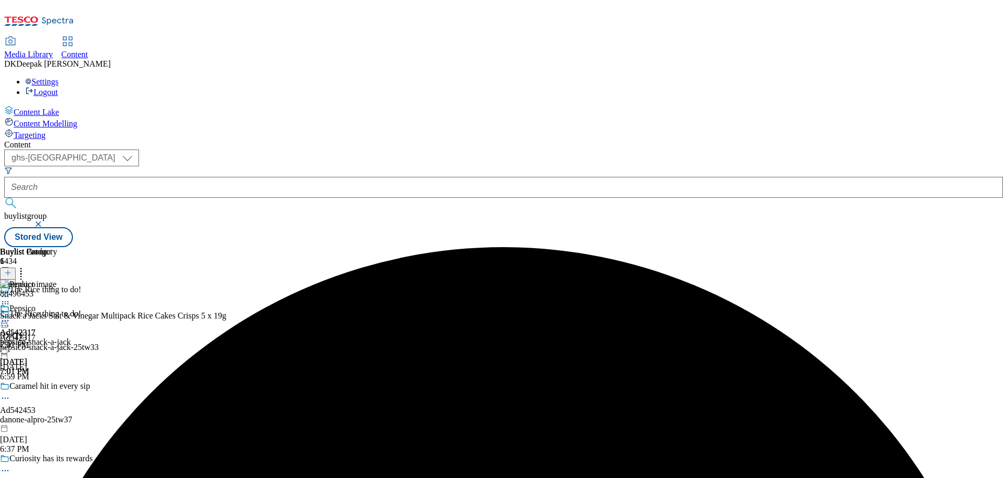
click at [10, 315] on icon at bounding box center [5, 320] width 10 height 10
click at [49, 336] on button "Edit" at bounding box center [35, 342] width 28 height 12
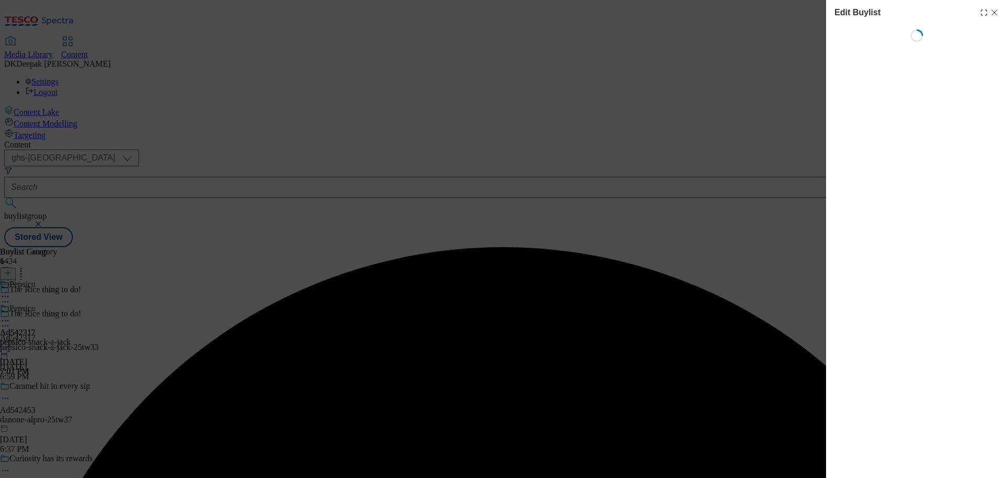
select select "tactical"
select select "supplier funded short term 1-3 weeks"
select select "dunnhumby"
select select "Banner"
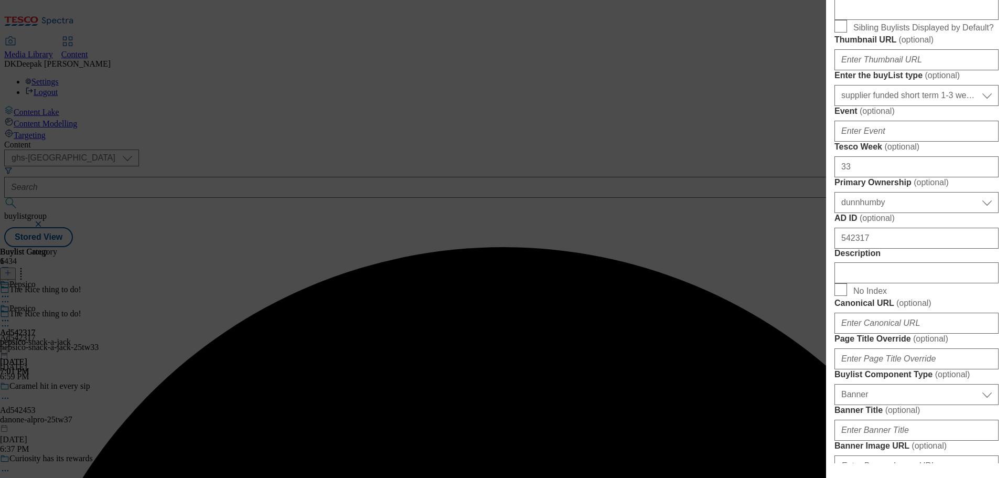
scroll to position [472, 0]
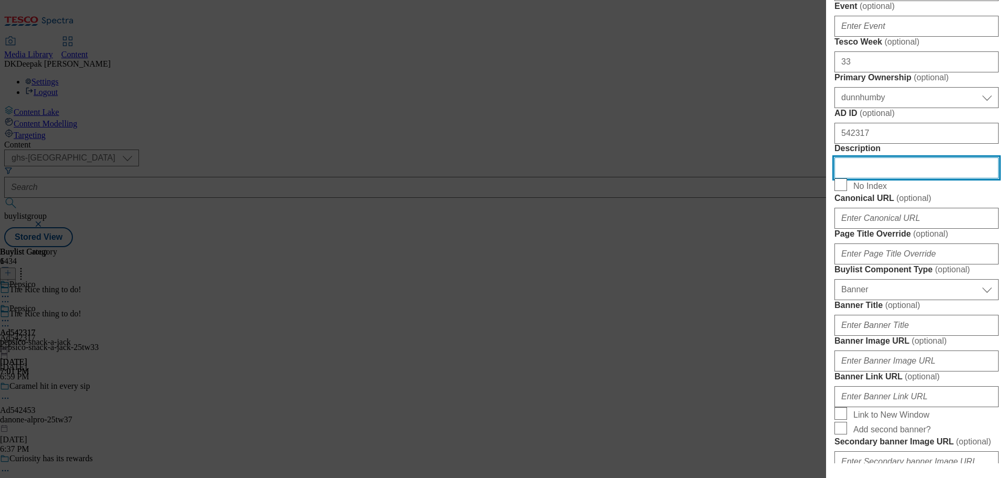
click at [871, 178] on input "Description" at bounding box center [917, 167] width 164 height 21
paste input "Snack a Jacks Salt & Vinegar Rice Cakes Multipack Snacks 5x19g"
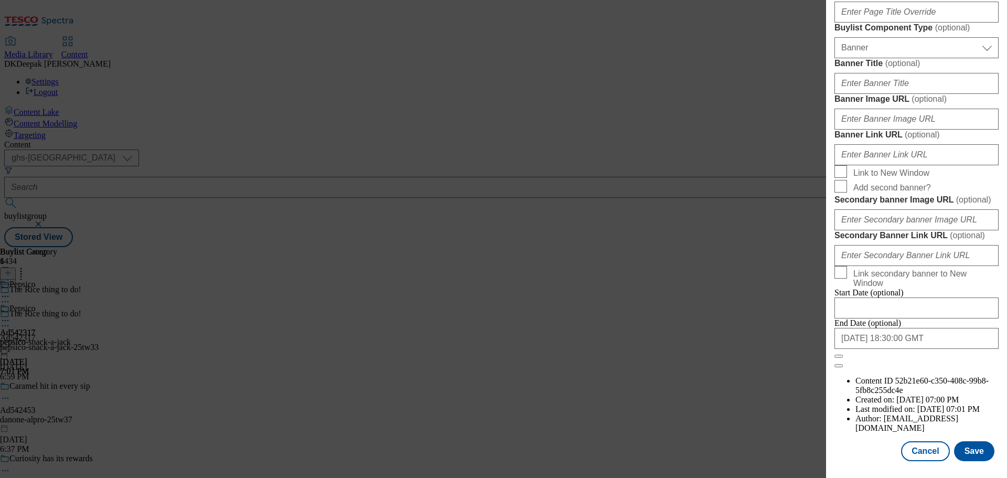
scroll to position [1104, 0]
type input "Snack a Jacks Salt & Vinegar Rice Cakes Multipack Snacks 5x19g"
click at [963, 447] on button "Save" at bounding box center [974, 451] width 40 height 20
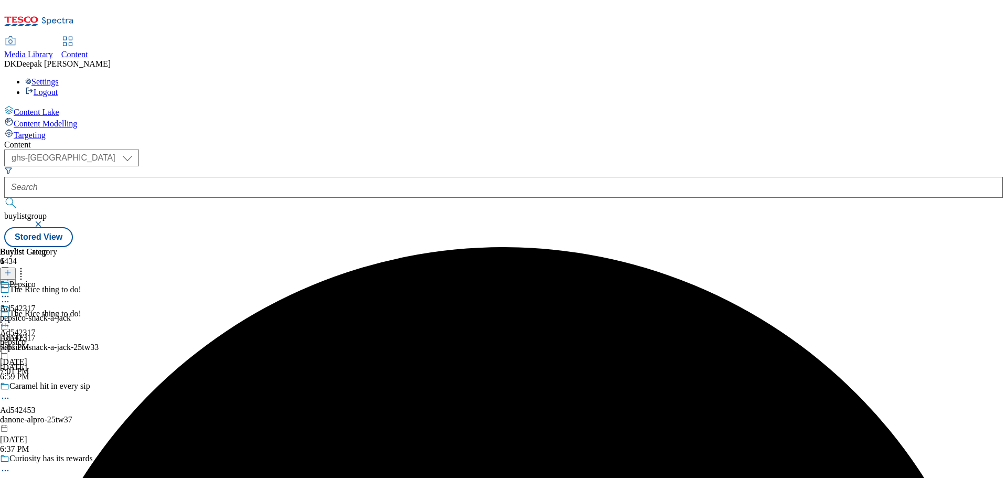
click at [10, 321] on icon at bounding box center [5, 326] width 10 height 10
click at [155, 342] on li "Edit" at bounding box center [88, 348] width 134 height 12
click at [10, 321] on icon at bounding box center [5, 326] width 10 height 10
click at [45, 344] on span "Edit" at bounding box center [39, 348] width 12 height 8
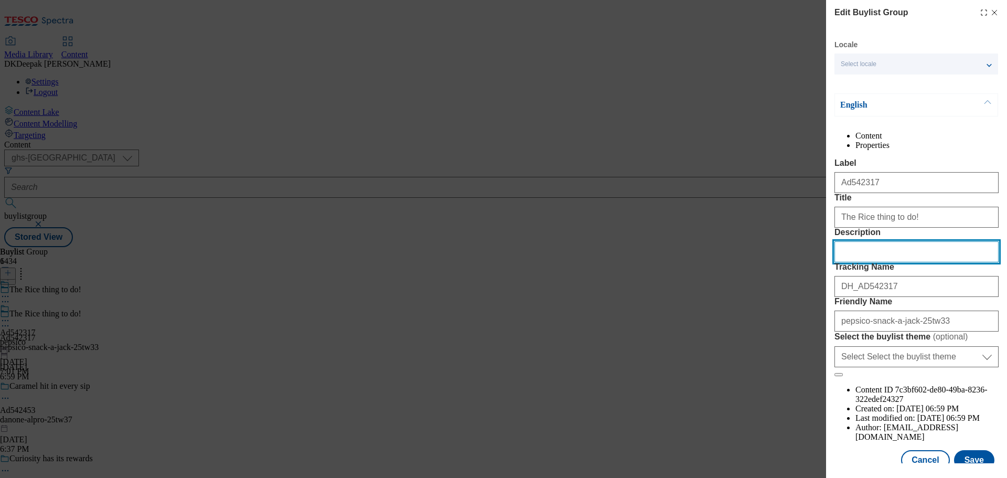
click at [864, 262] on input "Description" at bounding box center [917, 251] width 164 height 21
paste input "Snack a Jacks Salt & Vinegar Rice Cakes Multipack Snacks 5x19g"
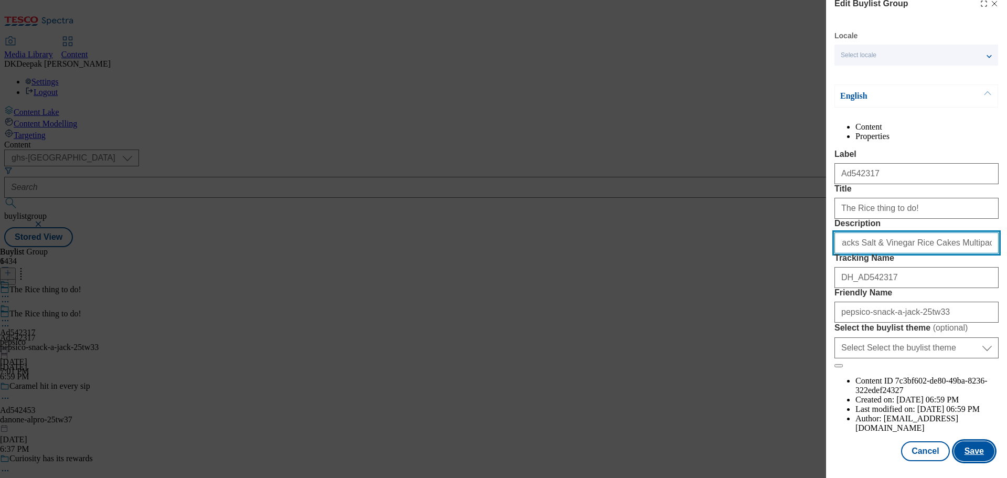
type input "Snack a Jacks Salt & Vinegar Rice Cakes Multipack Snacks 5x19g"
click at [968, 443] on button "Save" at bounding box center [974, 451] width 40 height 20
